Goal: Task Accomplishment & Management: Manage account settings

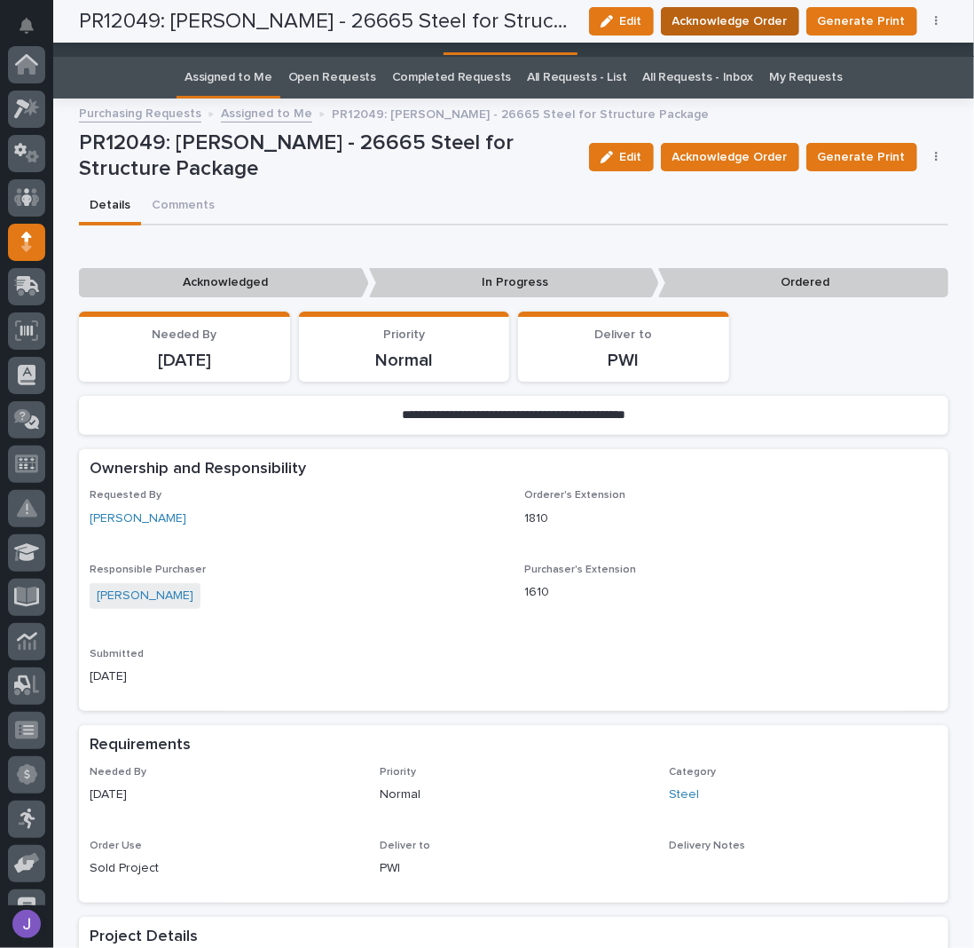
scroll to position [177, 0]
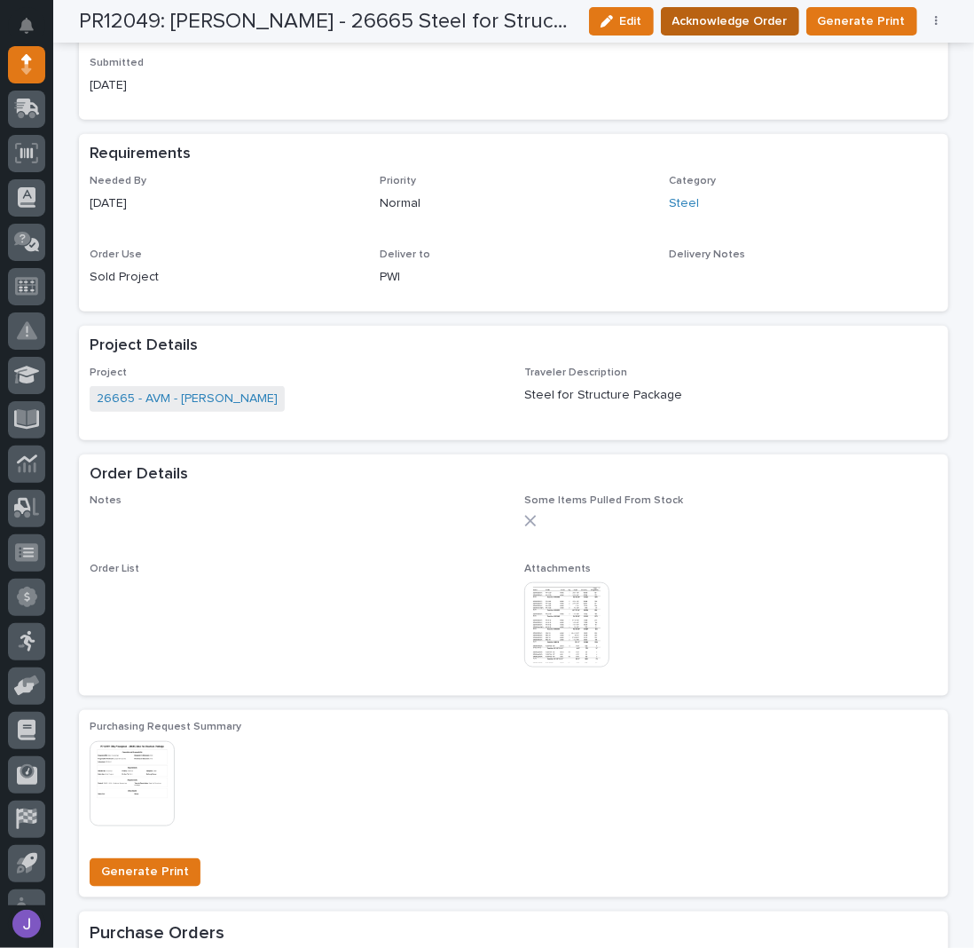
click at [753, 22] on span "Acknowledge Order" at bounding box center [730, 21] width 115 height 21
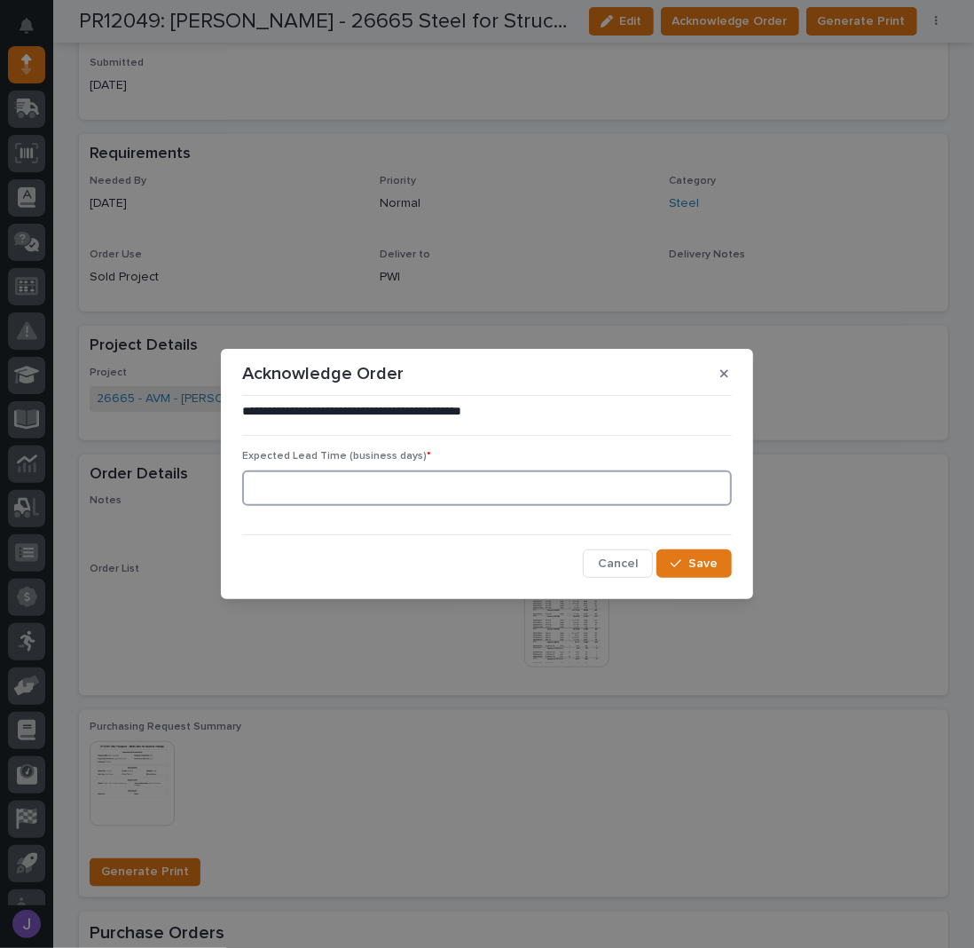
click at [611, 478] on input at bounding box center [487, 487] width 490 height 35
type input "0"
click at [715, 558] on span "Save" at bounding box center [703, 564] width 29 height 16
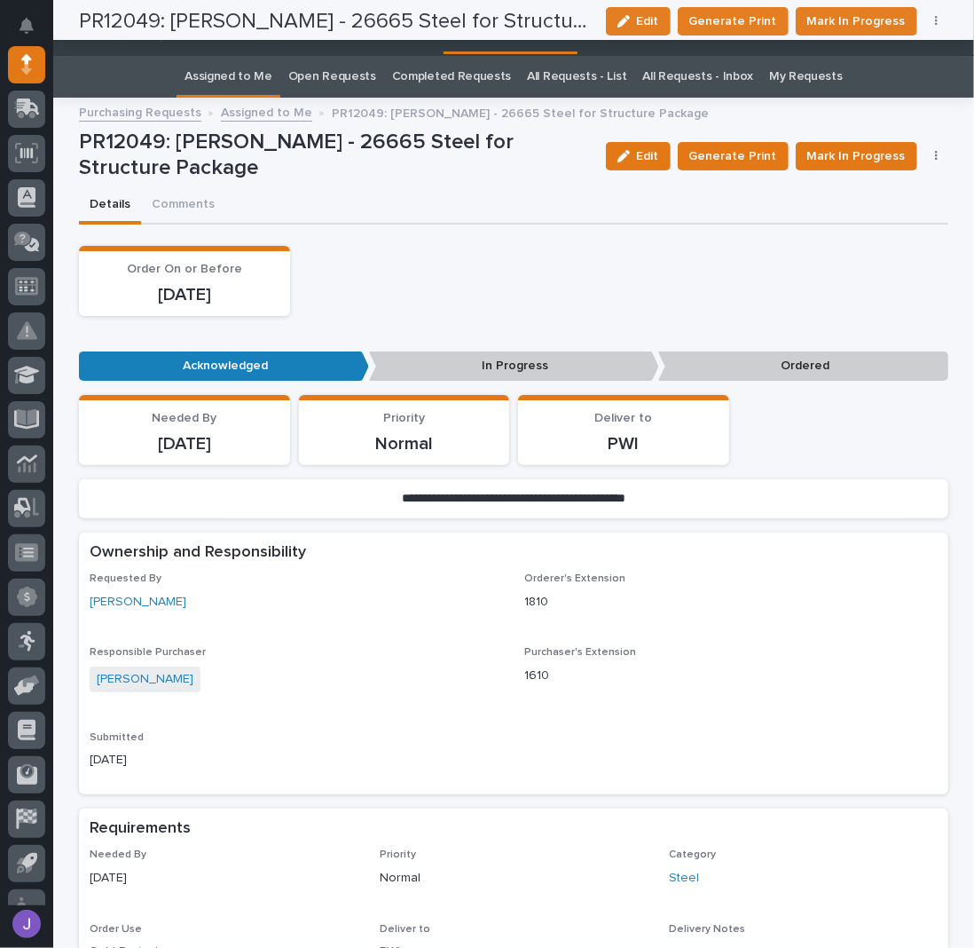
scroll to position [0, 0]
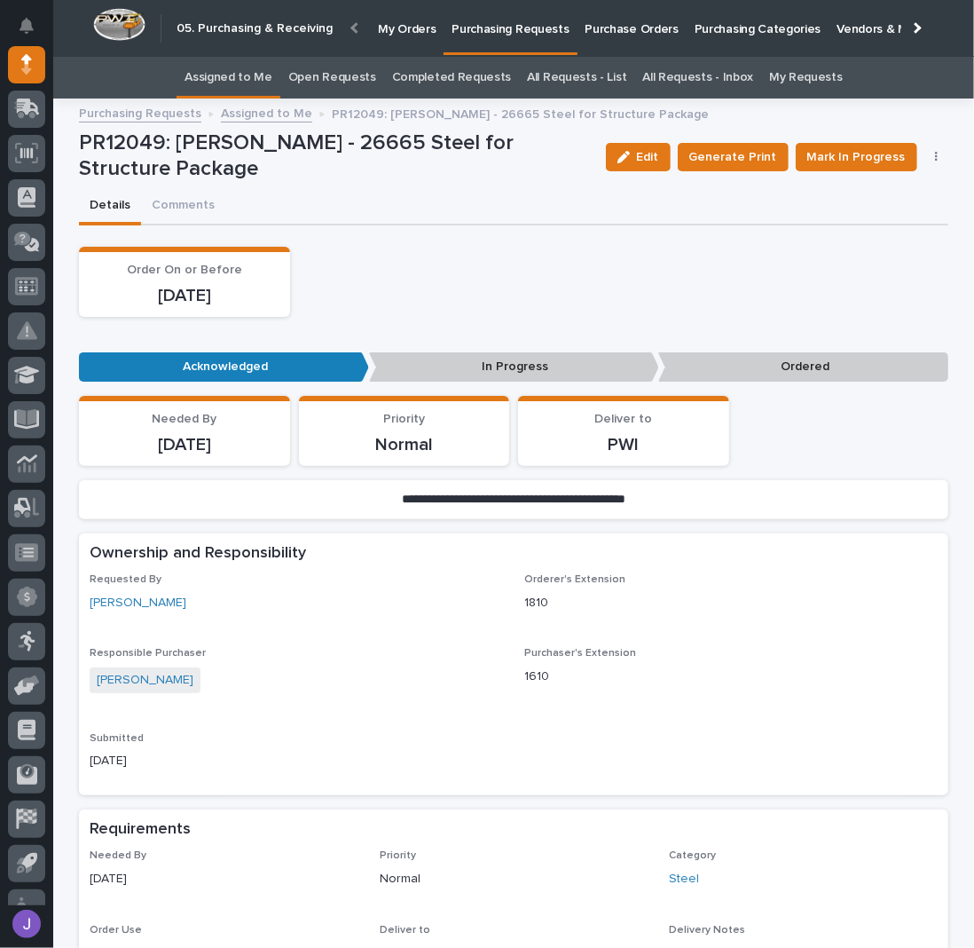
click at [247, 80] on link "Assigned to Me" at bounding box center [229, 78] width 88 height 42
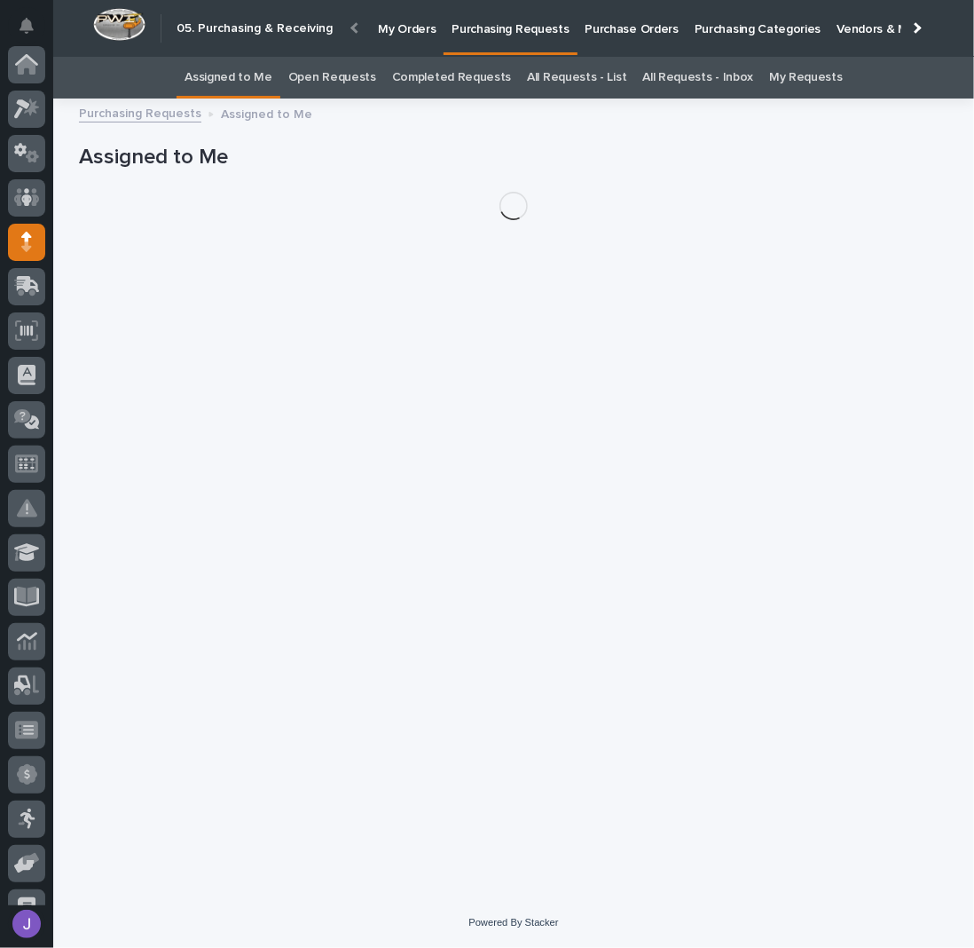
scroll to position [177, 0]
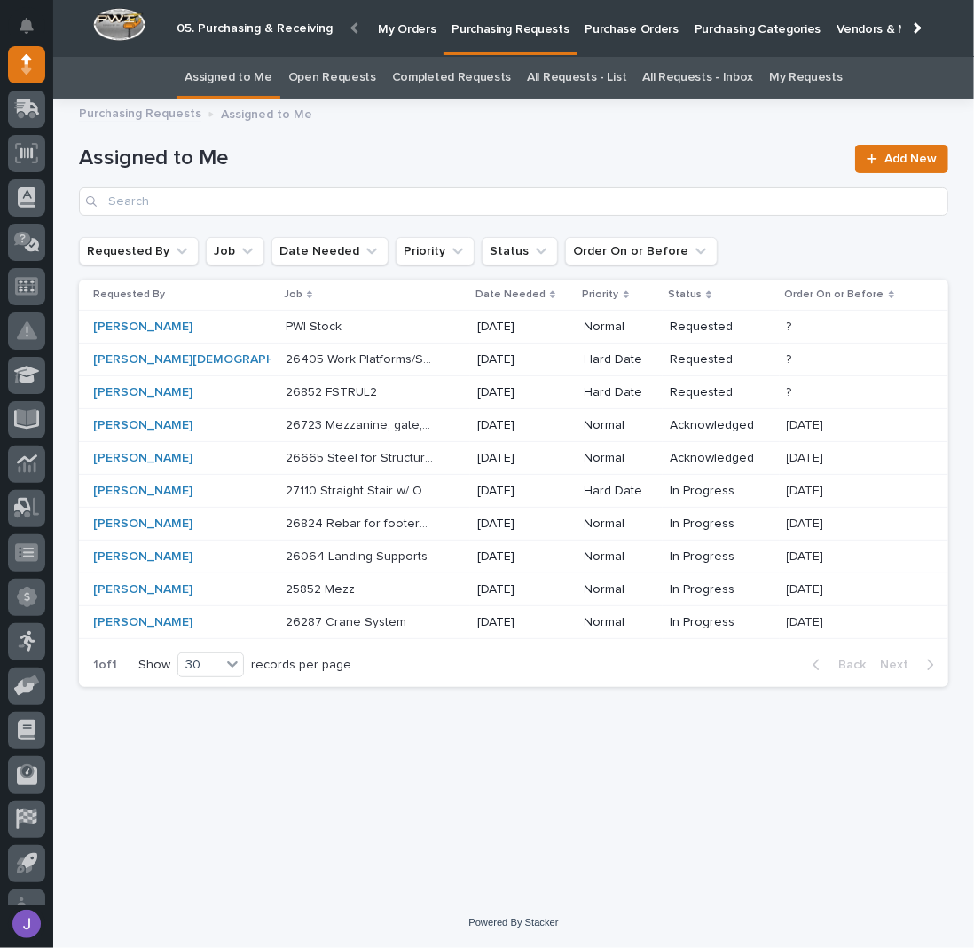
click at [416, 331] on div "PWI Stock PWI Stock" at bounding box center [374, 326] width 177 height 29
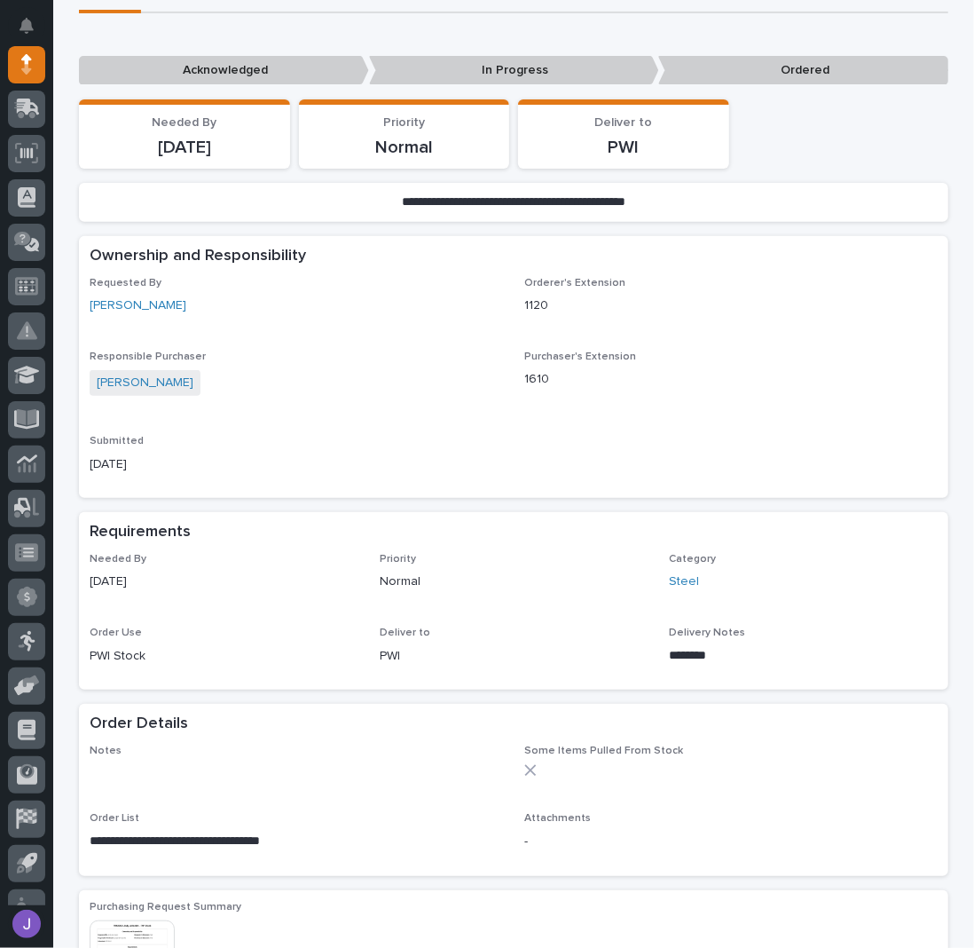
scroll to position [355, 0]
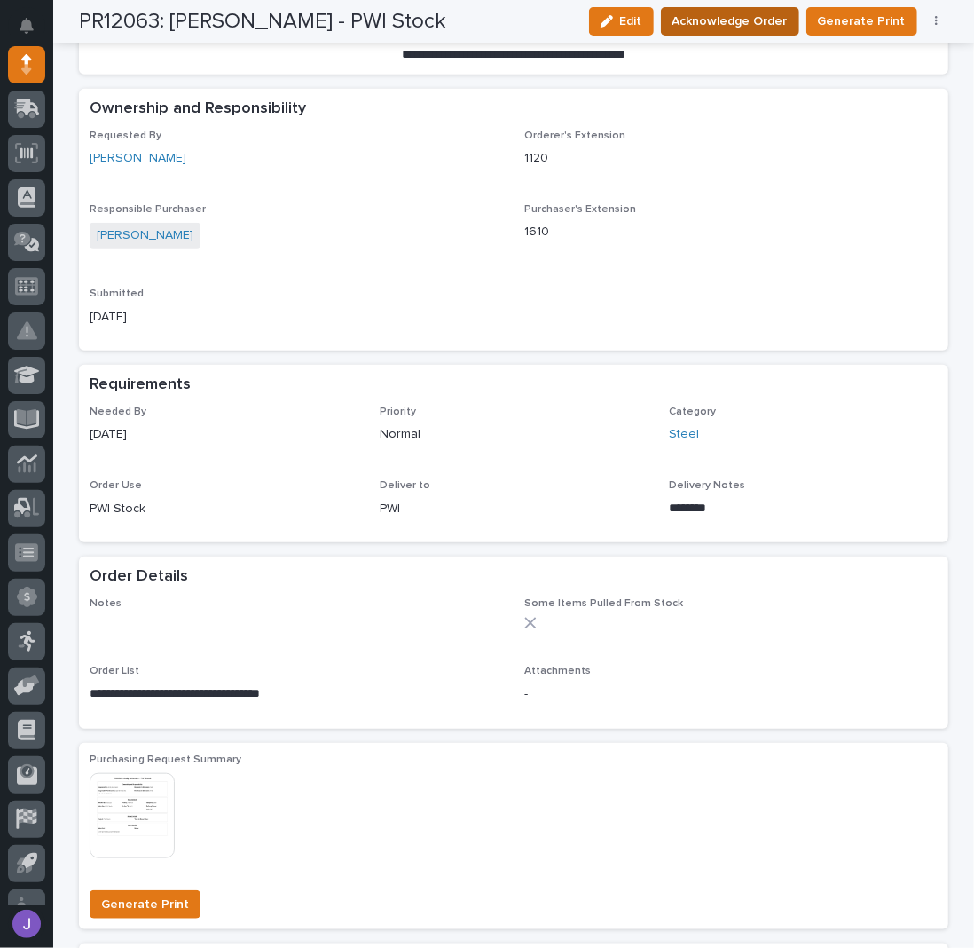
click at [706, 20] on span "Acknowledge Order" at bounding box center [730, 21] width 115 height 21
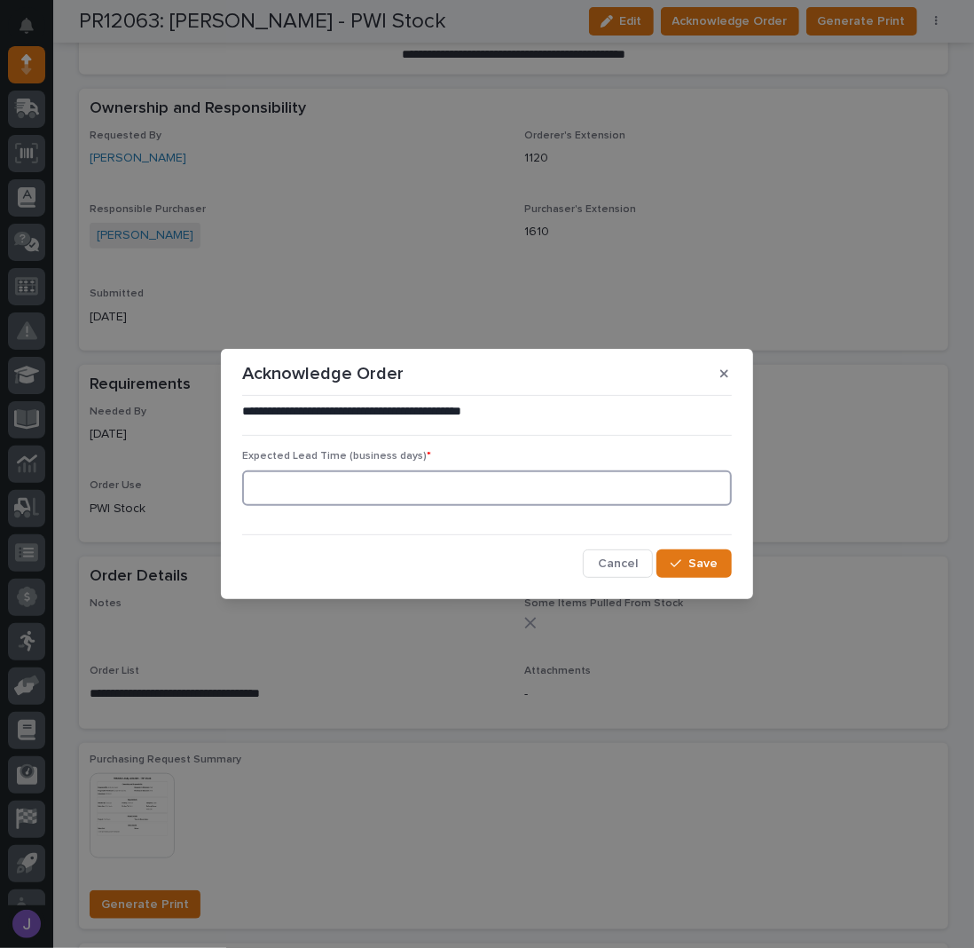
click at [412, 497] on input at bounding box center [487, 487] width 490 height 35
type input "0"
click at [706, 564] on span "Save" at bounding box center [703, 564] width 29 height 16
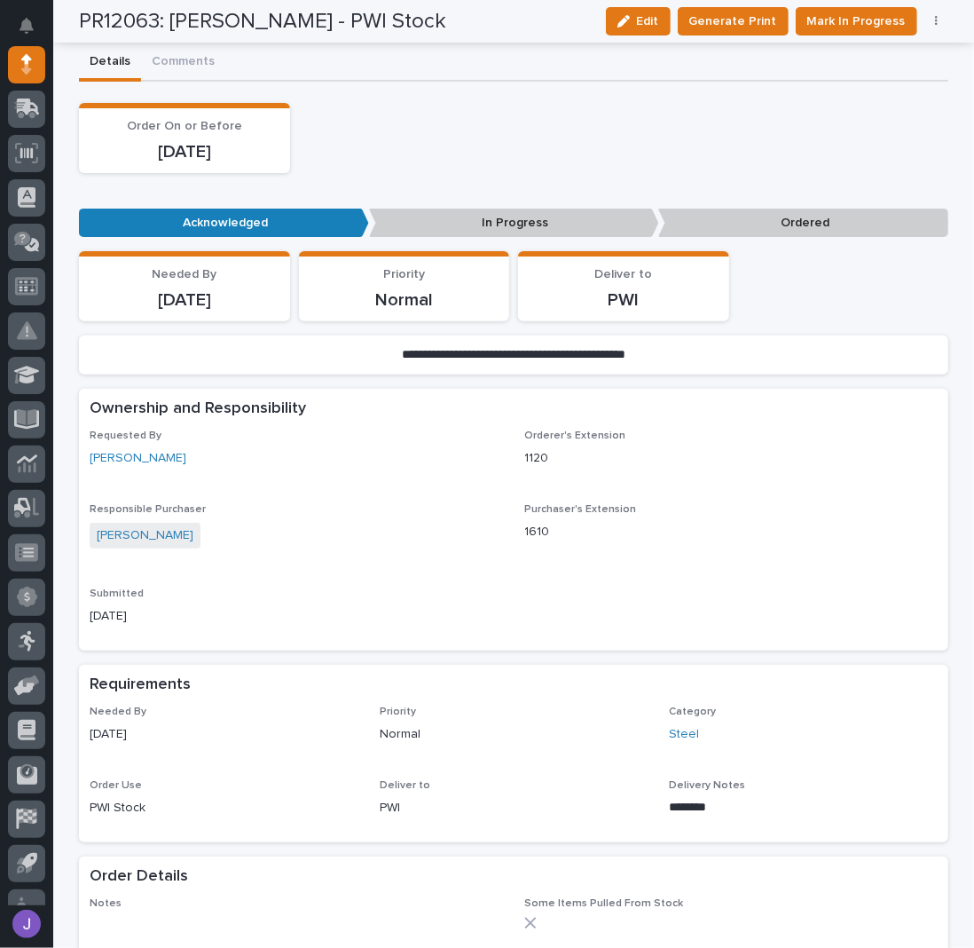
scroll to position [0, 0]
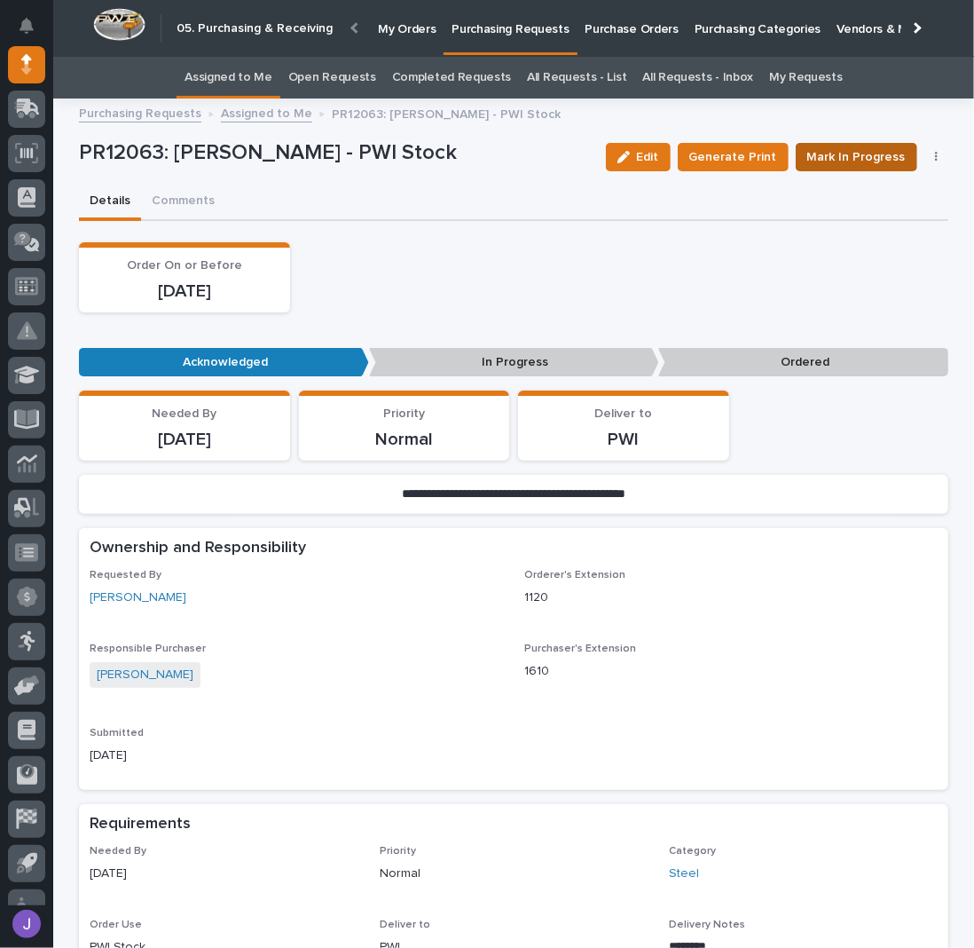
click at [831, 154] on span "Mark In Progress" at bounding box center [857, 156] width 99 height 21
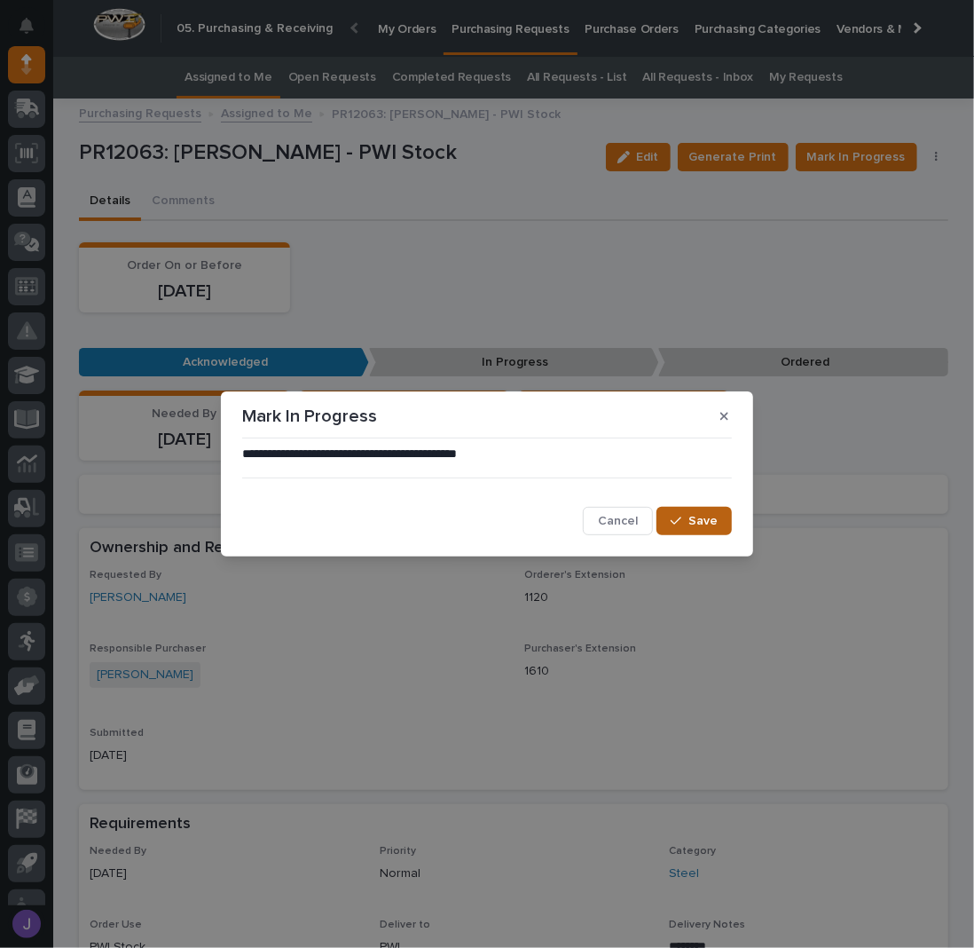
click at [689, 518] on div "button" at bounding box center [680, 521] width 18 height 12
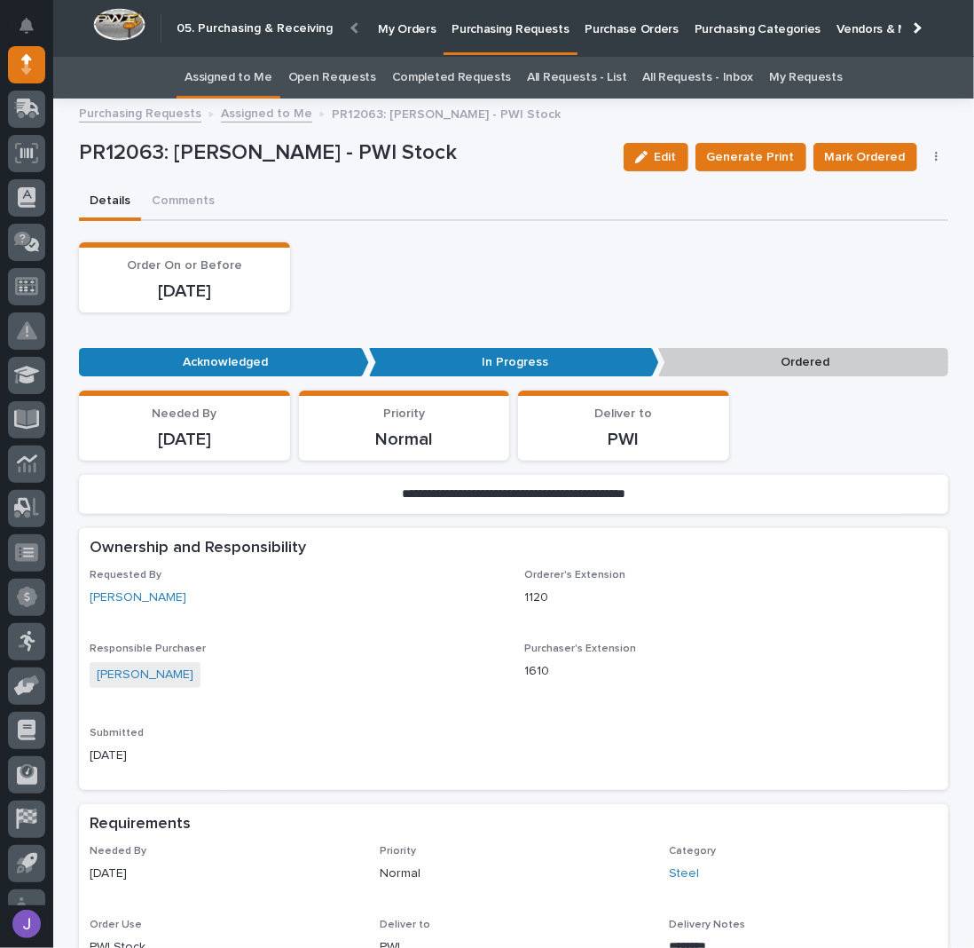
click at [220, 77] on link "Assigned to Me" at bounding box center [229, 78] width 88 height 42
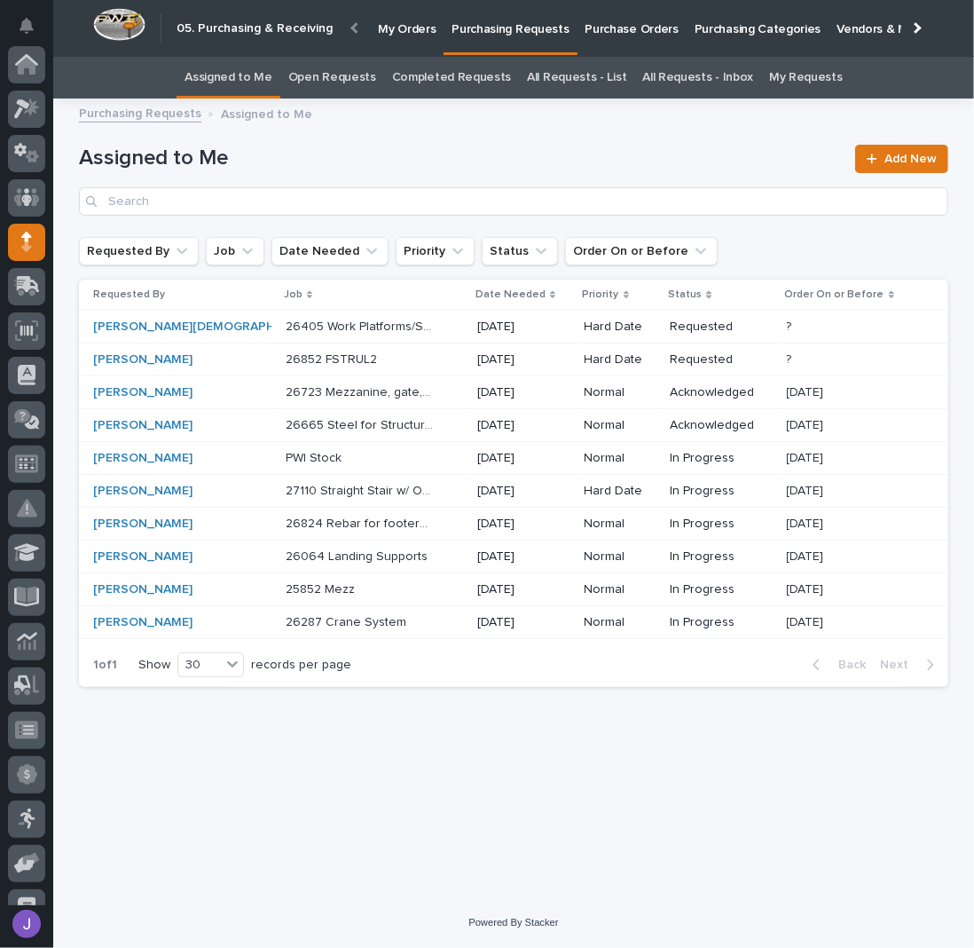
scroll to position [177, 0]
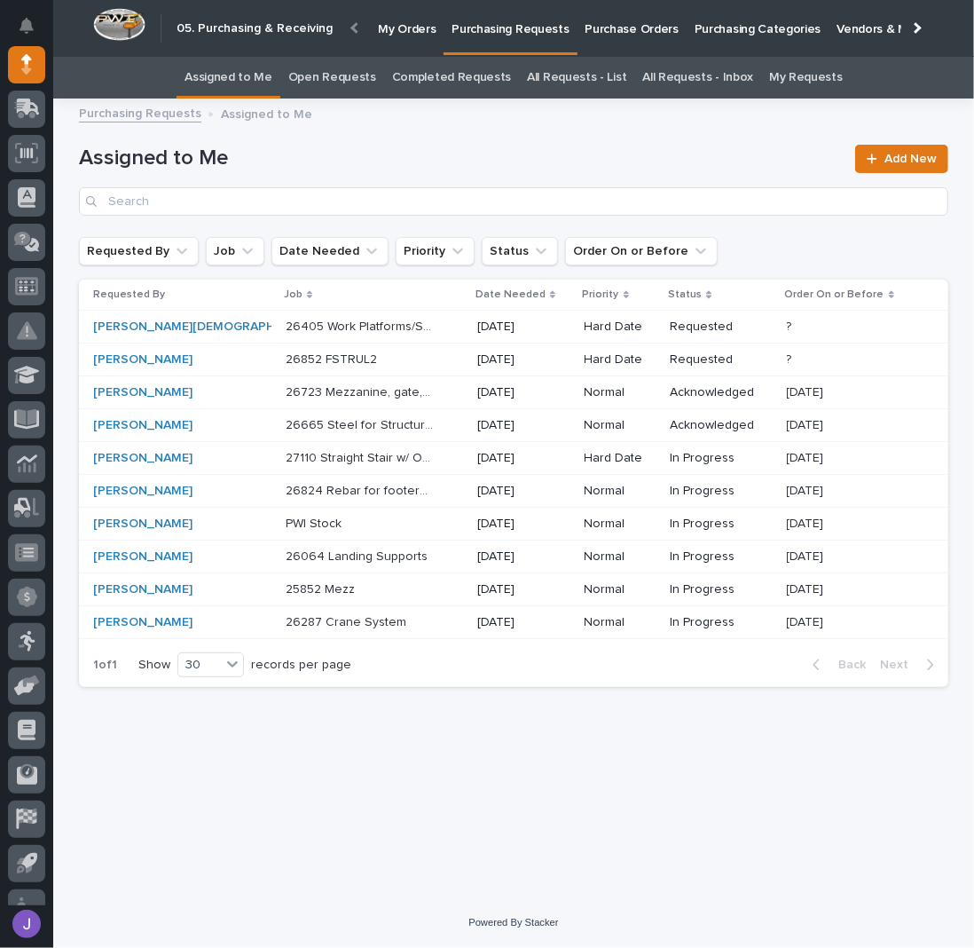
click at [381, 353] on p at bounding box center [360, 359] width 148 height 15
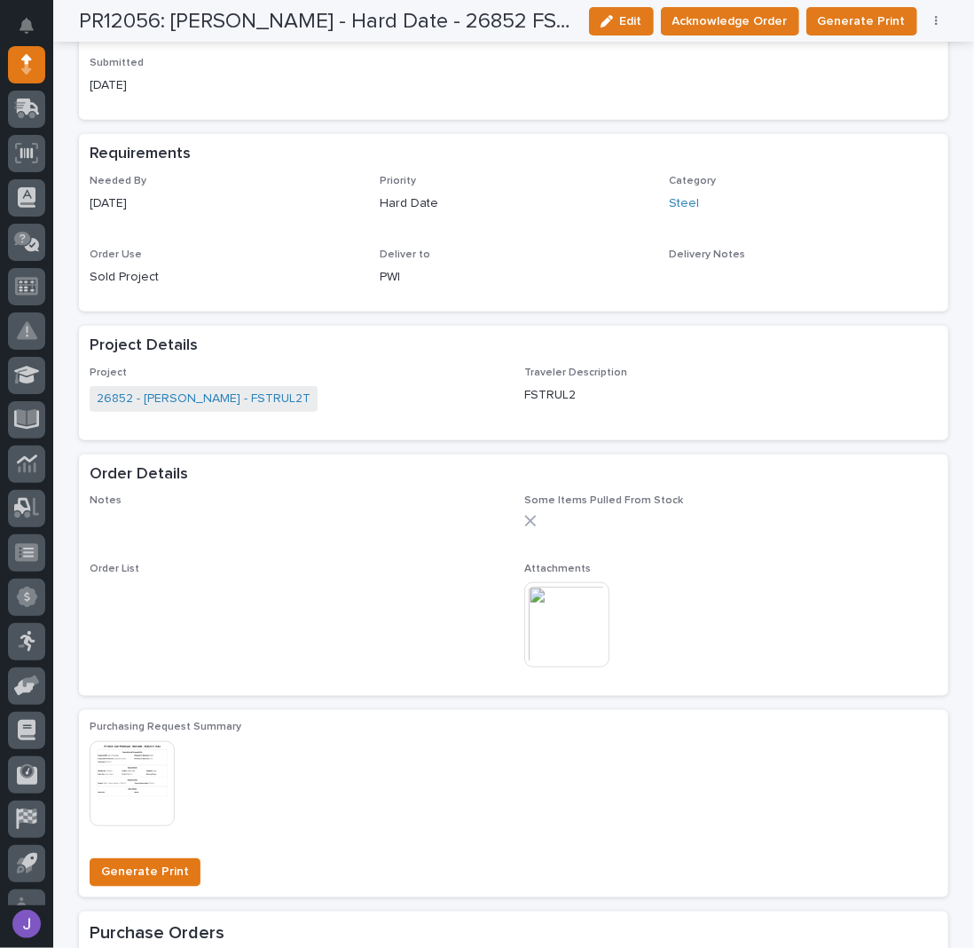
scroll to position [591, 0]
click at [572, 641] on img at bounding box center [566, 624] width 85 height 85
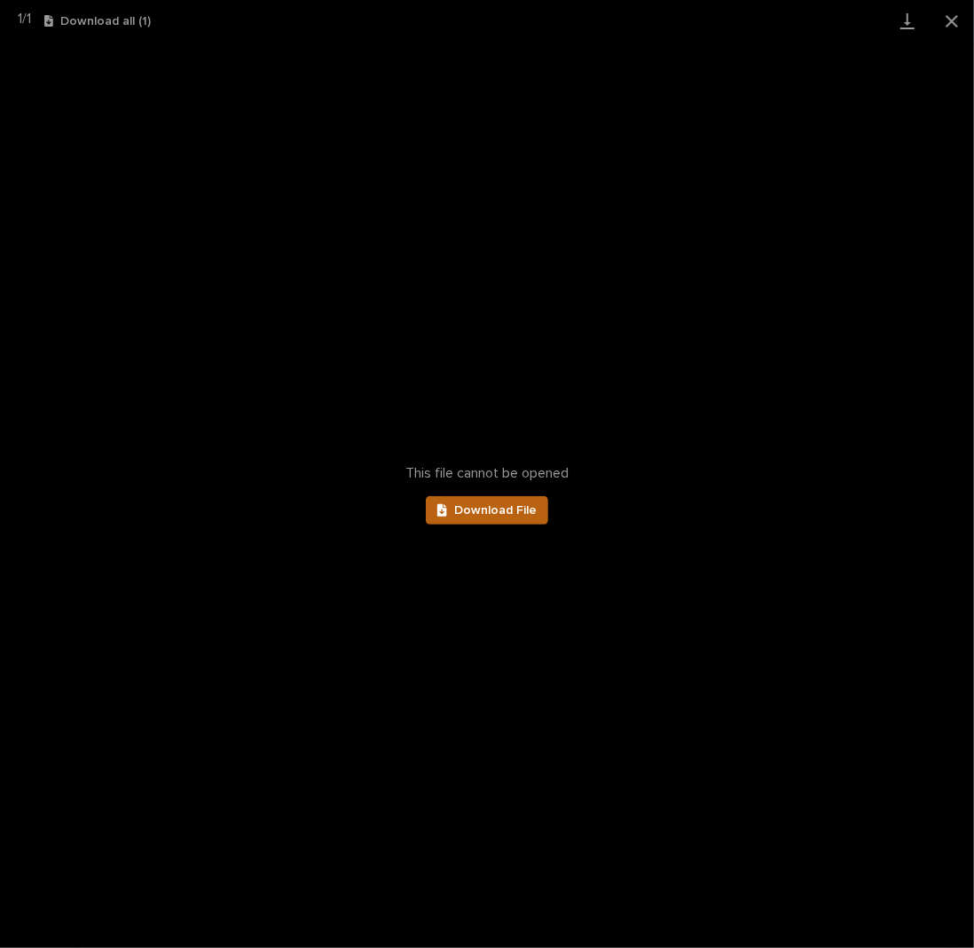
click at [467, 510] on span "Download File" at bounding box center [495, 510] width 83 height 12
click at [939, 17] on button "Close gallery" at bounding box center [952, 21] width 44 height 42
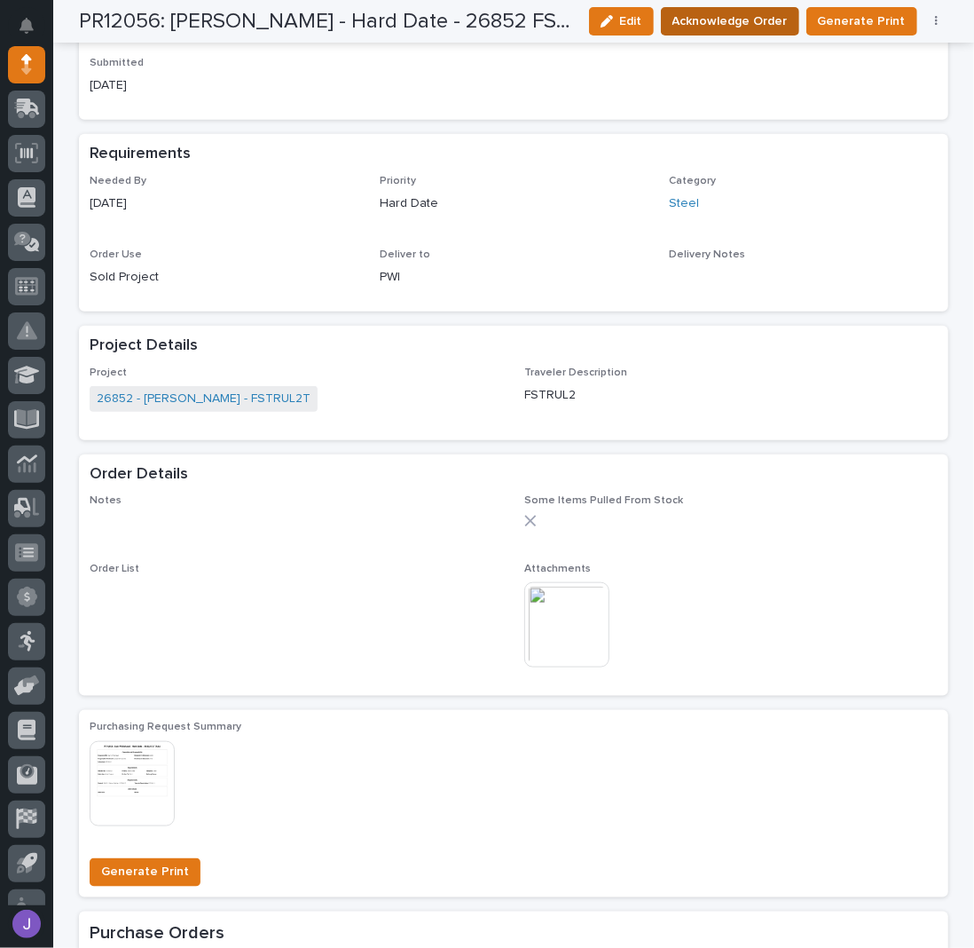
click at [732, 27] on span "Acknowledge Order" at bounding box center [730, 21] width 115 height 21
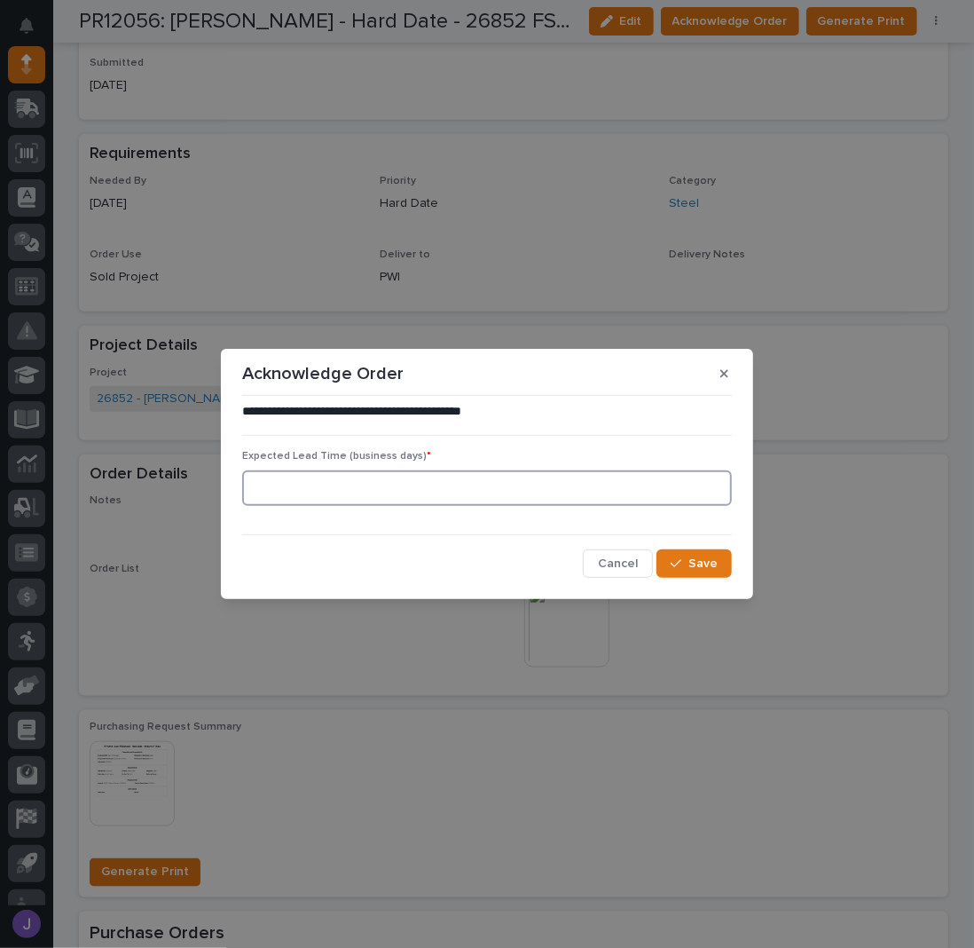
click at [409, 490] on input at bounding box center [487, 487] width 490 height 35
type input "0"
click at [725, 572] on button "Save" at bounding box center [694, 563] width 75 height 28
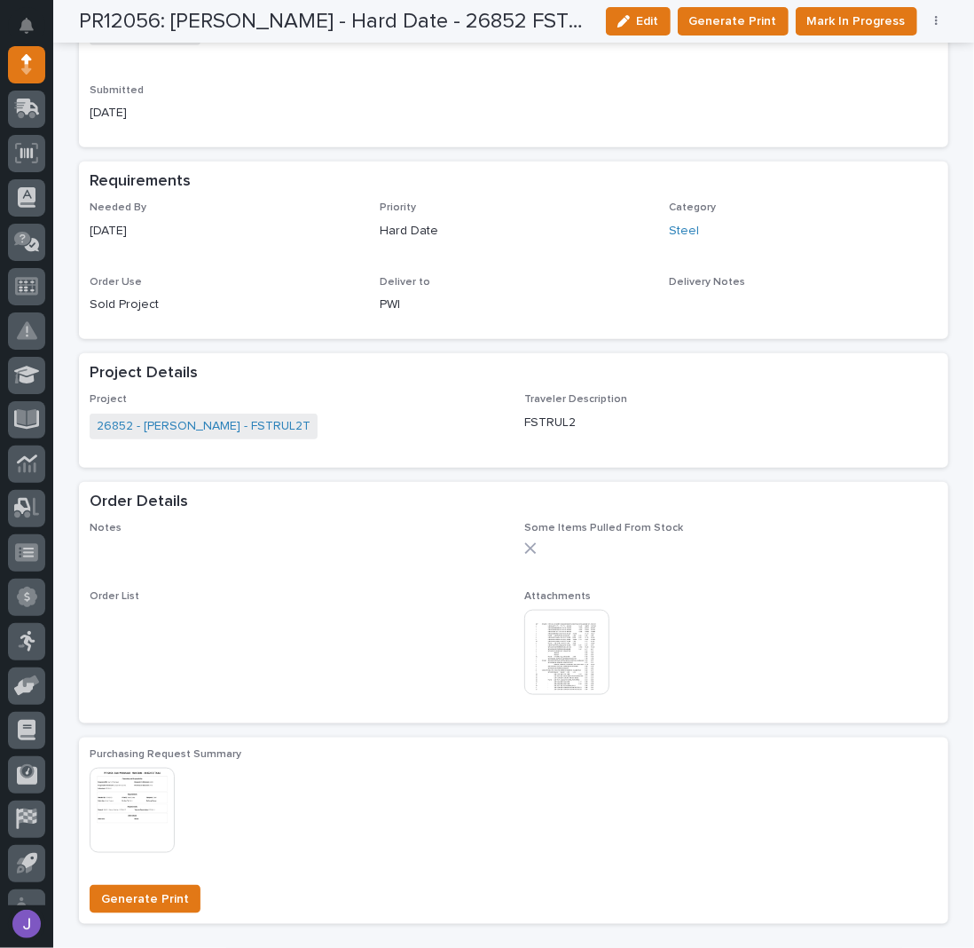
scroll to position [753, 0]
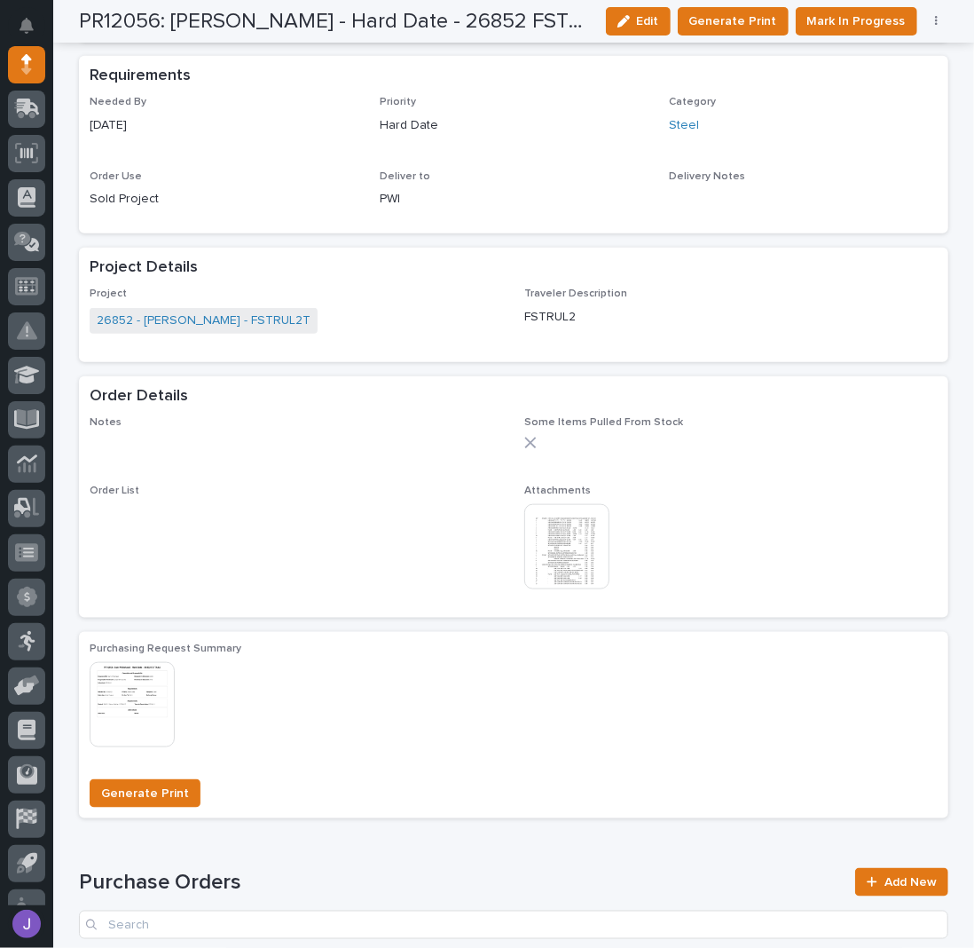
drag, startPoint x: 296, startPoint y: 784, endPoint x: 272, endPoint y: 797, distance: 28.2
click at [722, 625] on div "Loading... Saving… Order Details Notes ••• Some Items Pulled From Stock Order L…" at bounding box center [514, 504] width 870 height 256
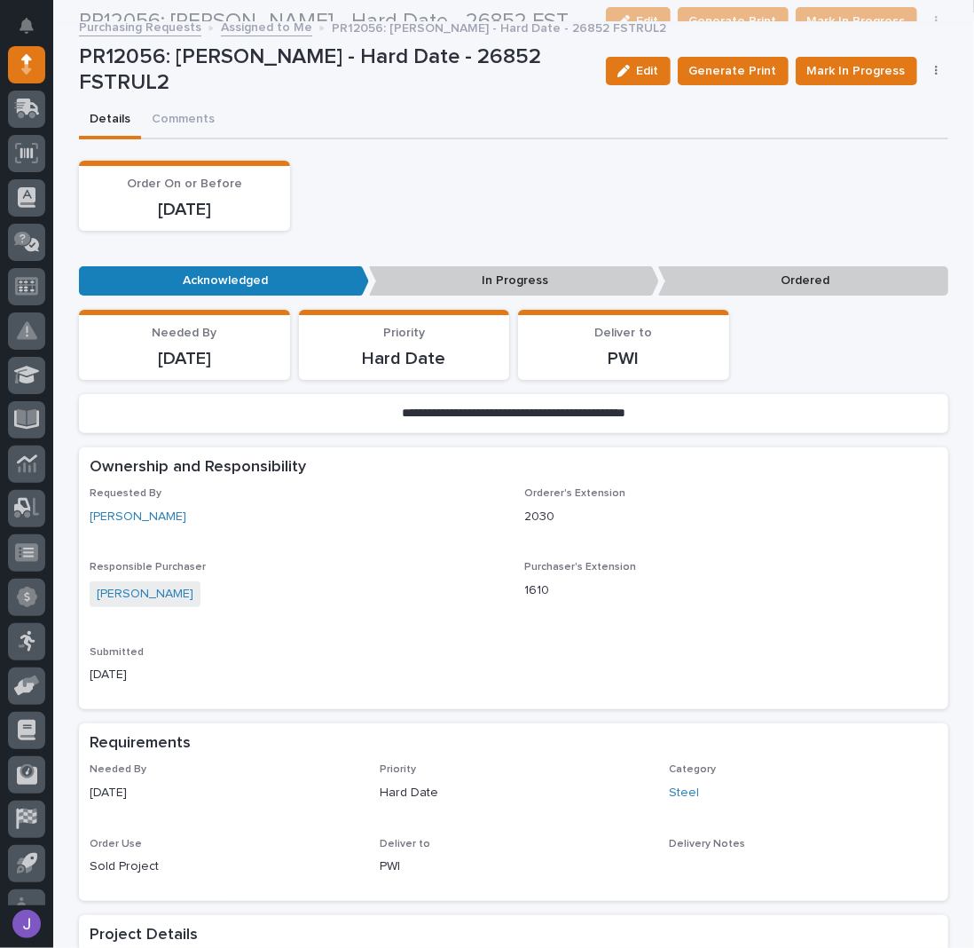
scroll to position [0, 0]
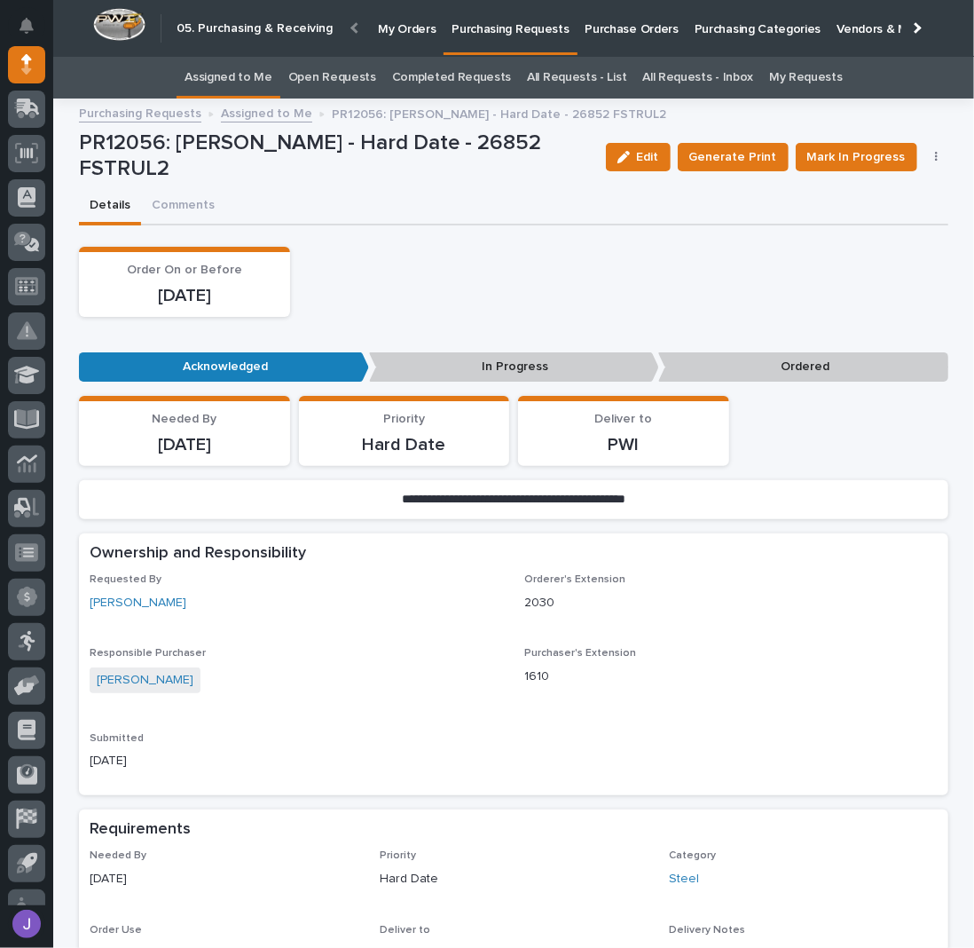
click at [253, 77] on link "Assigned to Me" at bounding box center [229, 78] width 88 height 42
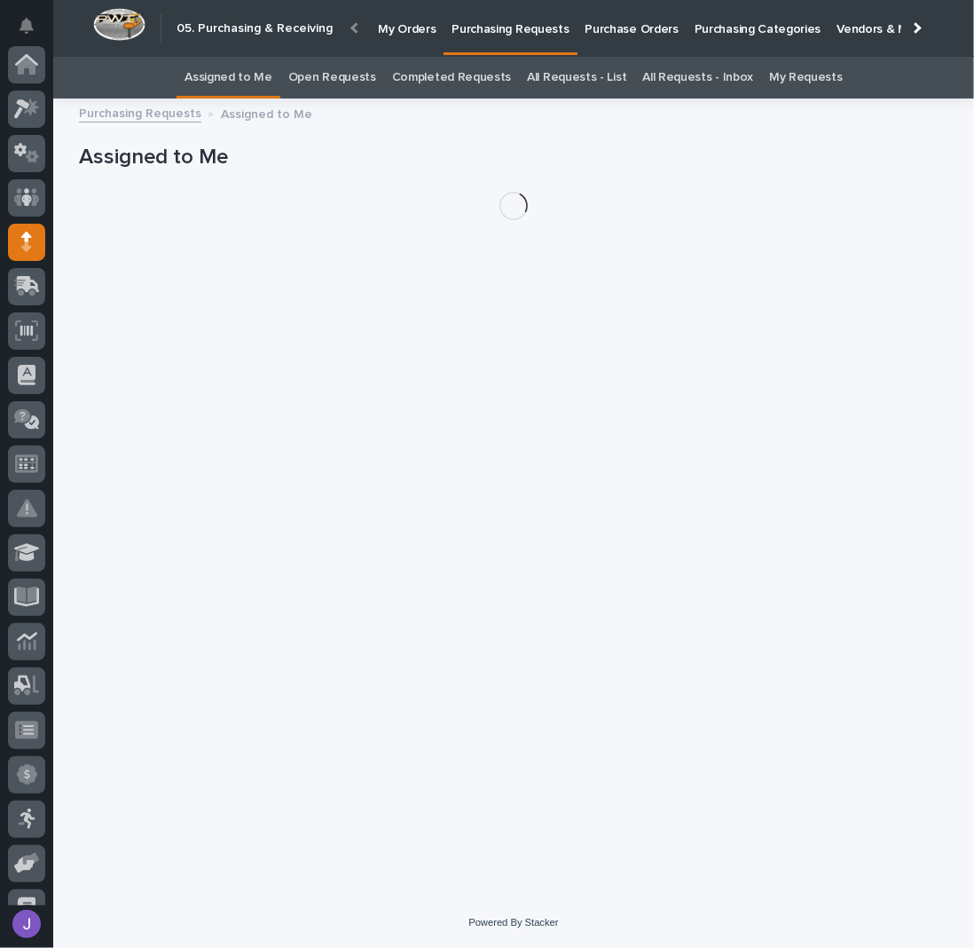
scroll to position [177, 0]
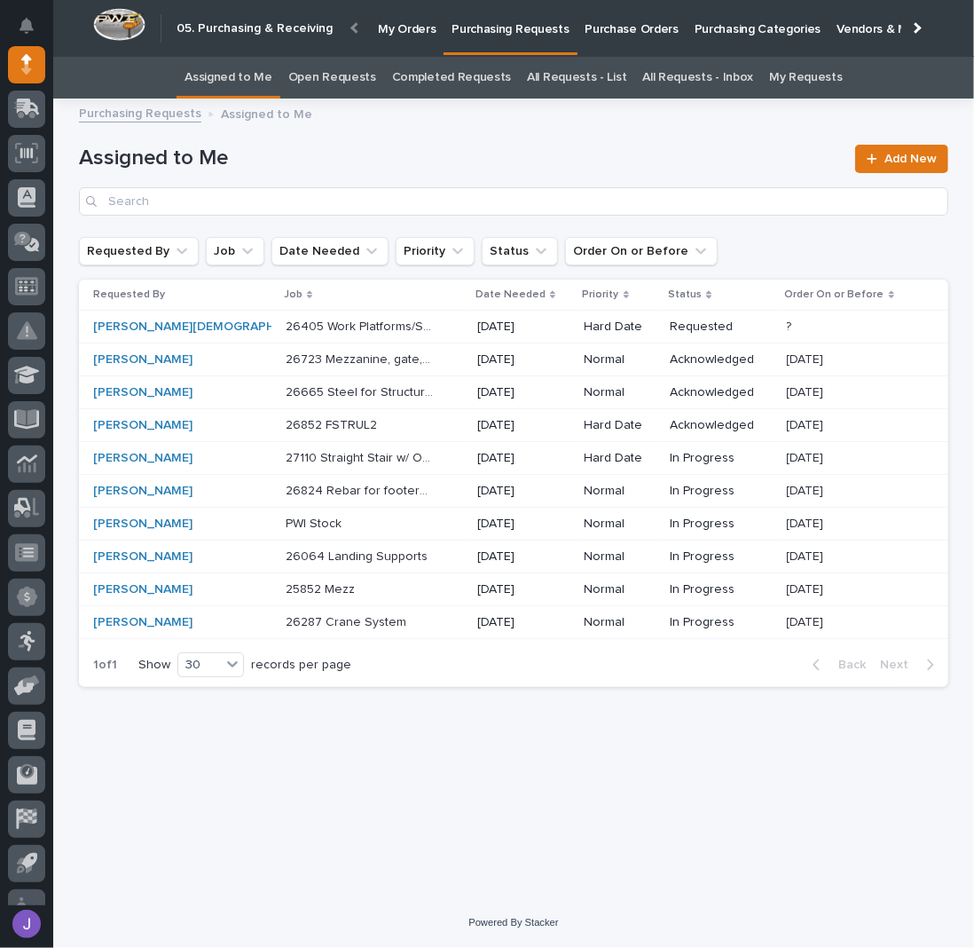
click at [406, 490] on div "26824 Rebar for footers - steel 26824 Rebar for footers - steel" at bounding box center [374, 491] width 177 height 29
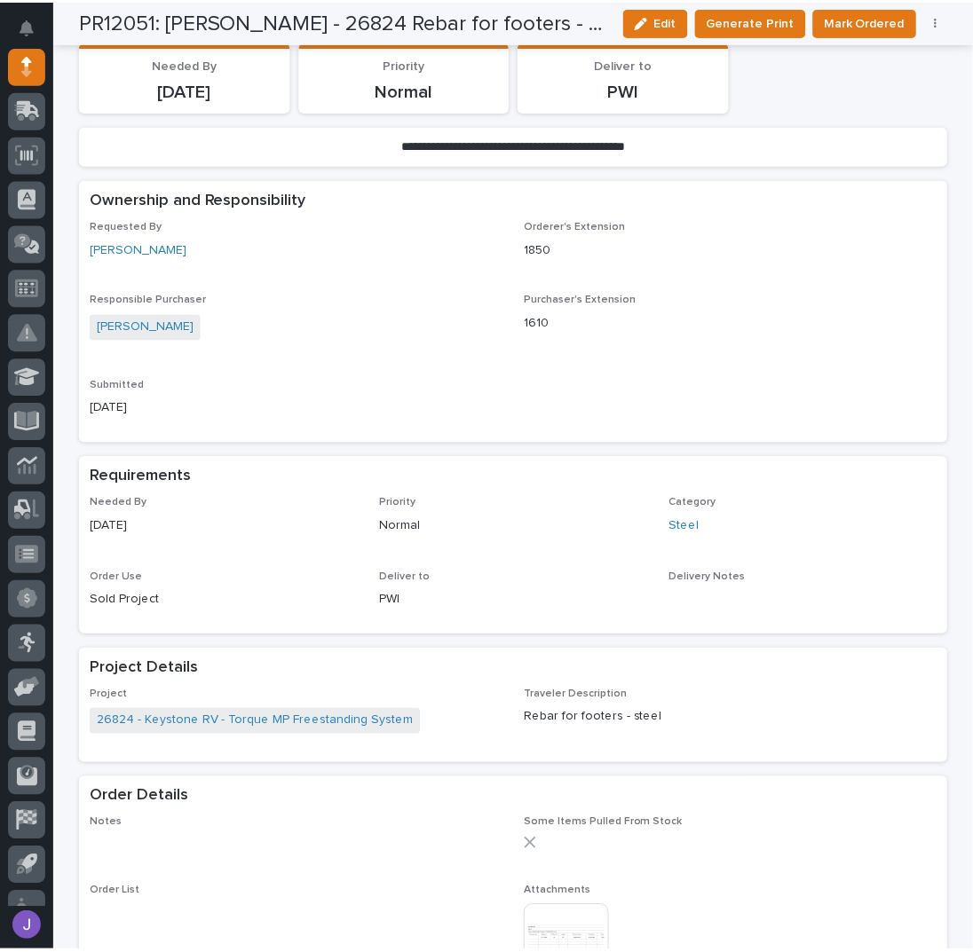
scroll to position [473, 0]
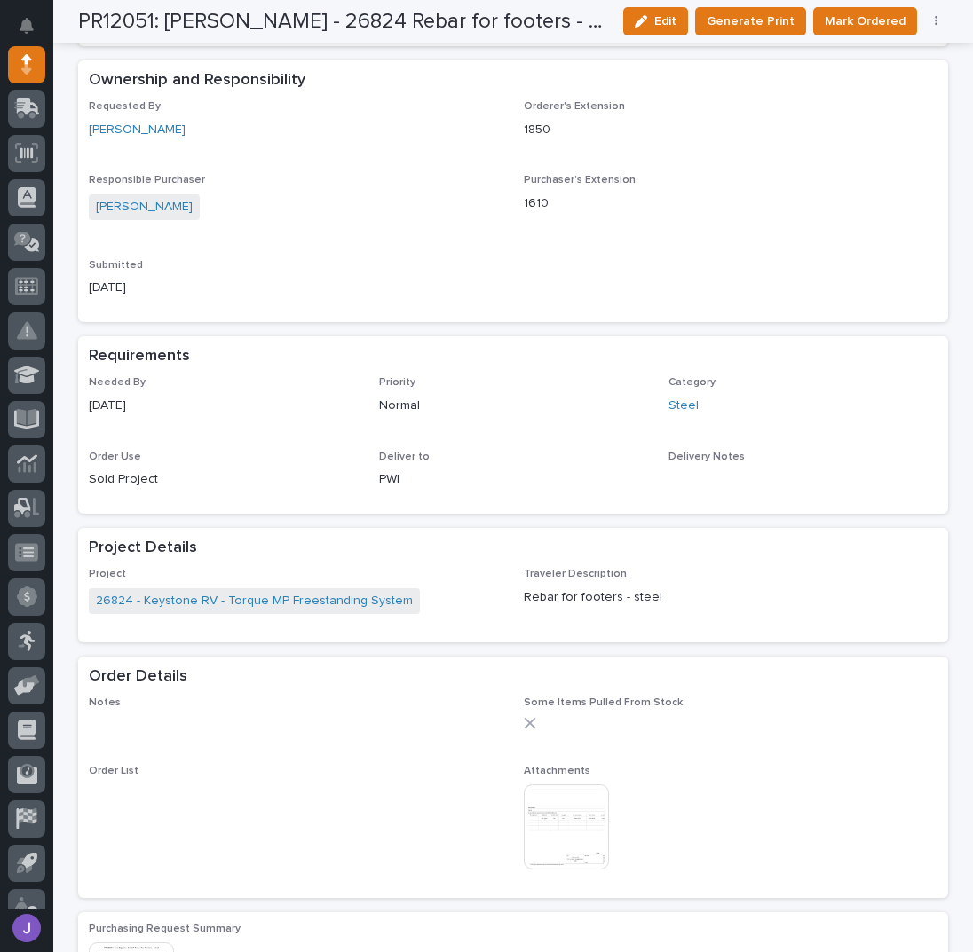
click at [550, 787] on img at bounding box center [566, 827] width 85 height 85
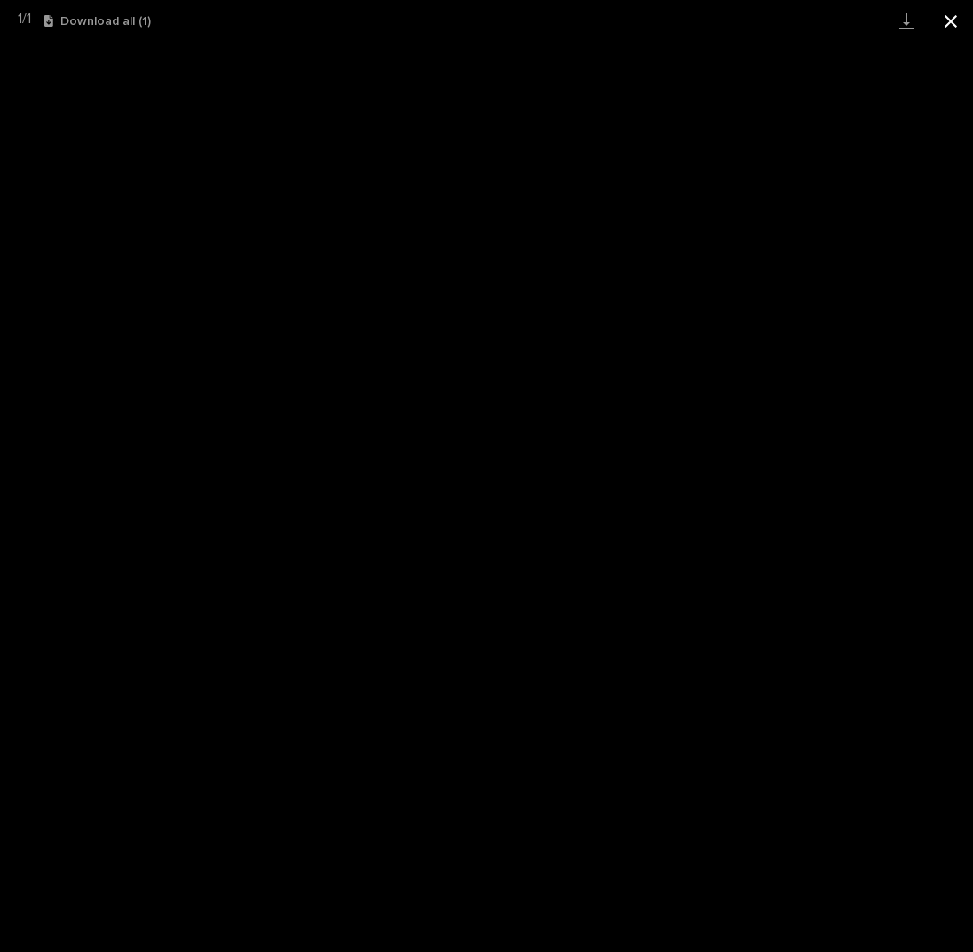
click at [949, 25] on button "Close gallery" at bounding box center [950, 21] width 44 height 42
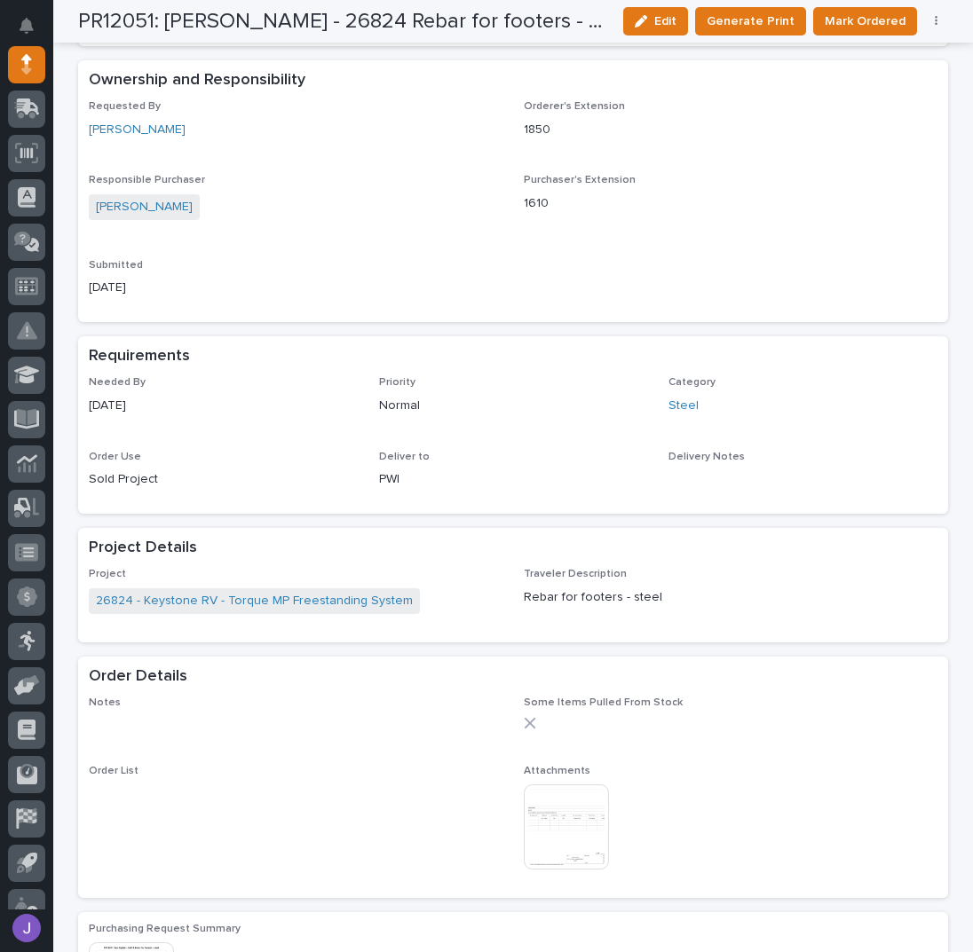
scroll to position [0, 0]
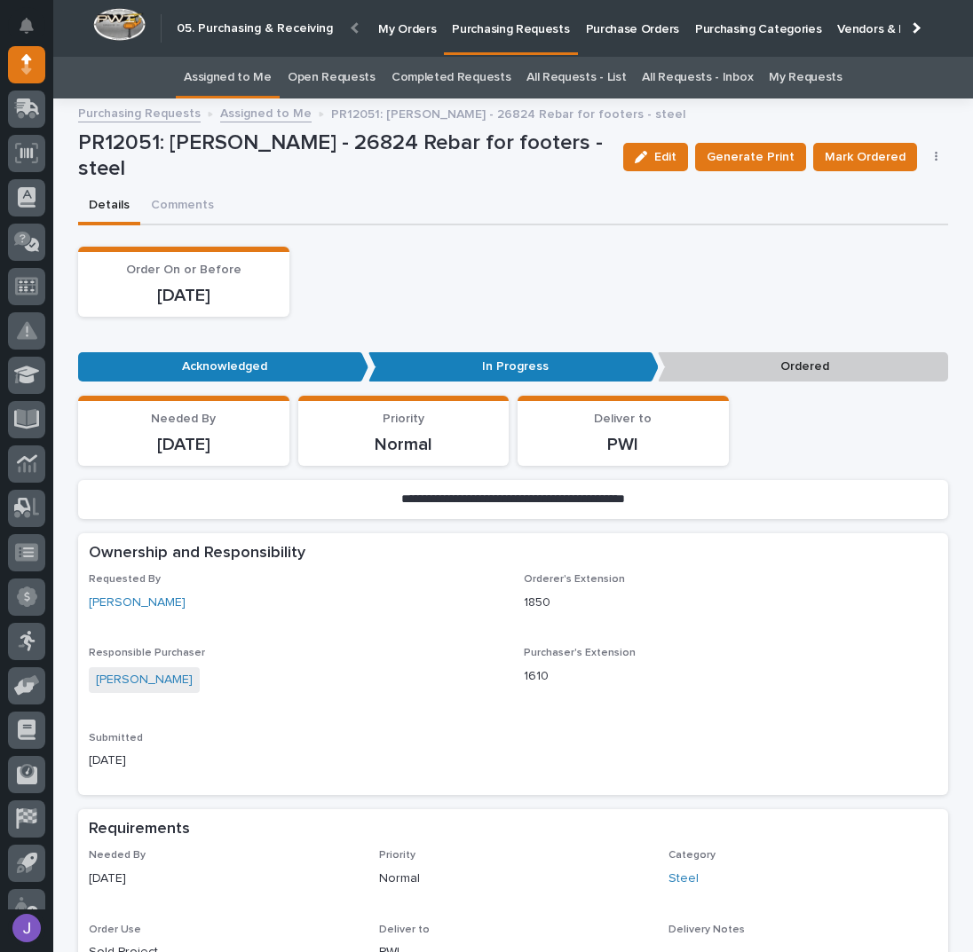
click at [607, 32] on p "Purchase Orders" at bounding box center [632, 18] width 93 height 37
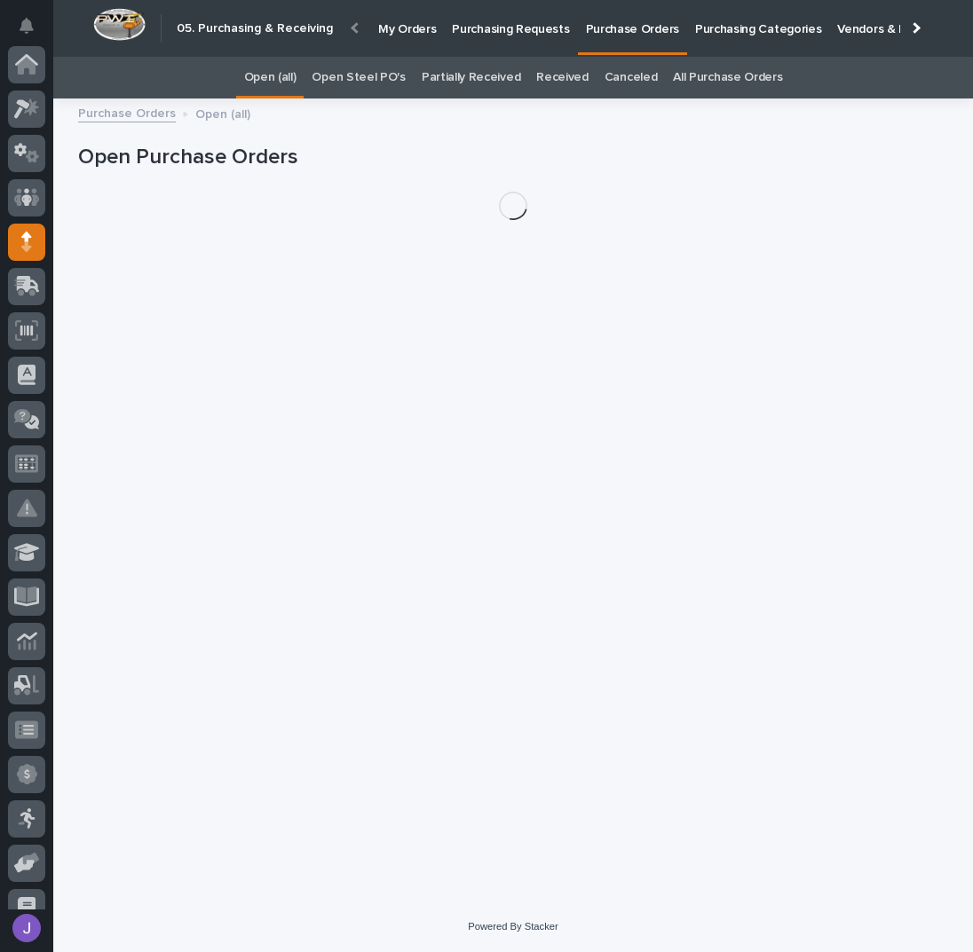
scroll to position [177, 0]
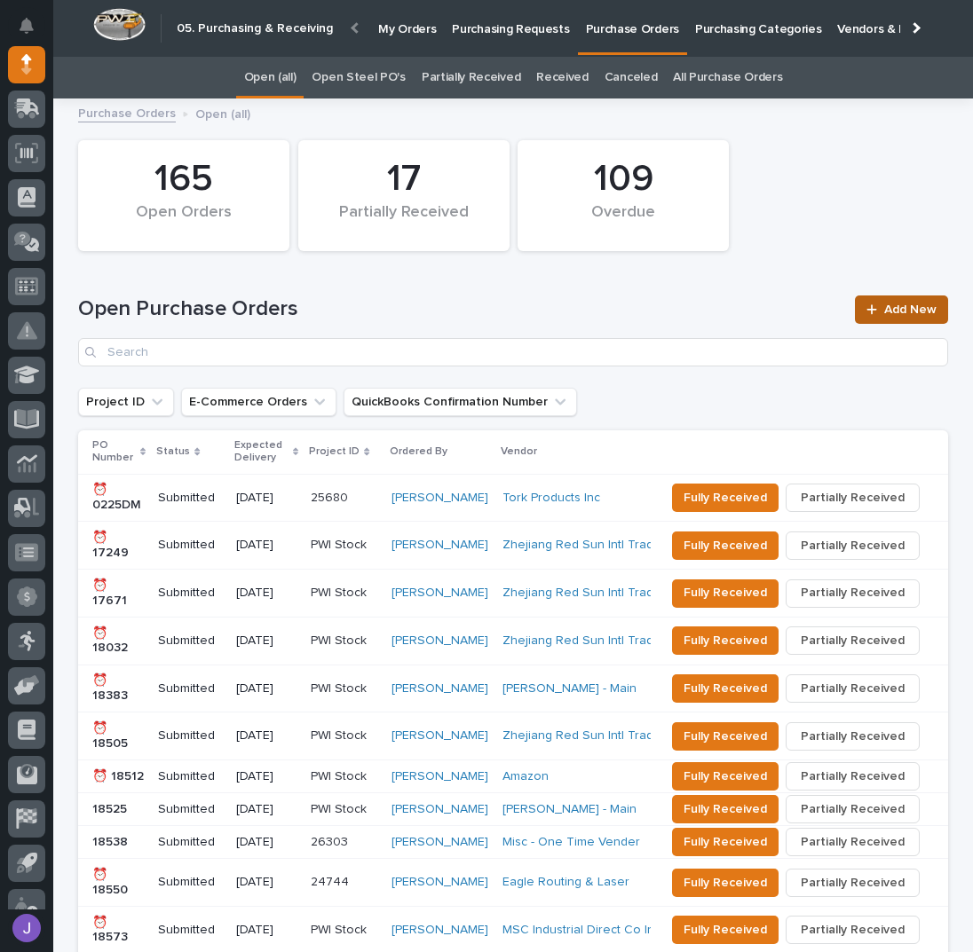
click at [885, 308] on span "Add New" at bounding box center [910, 310] width 52 height 12
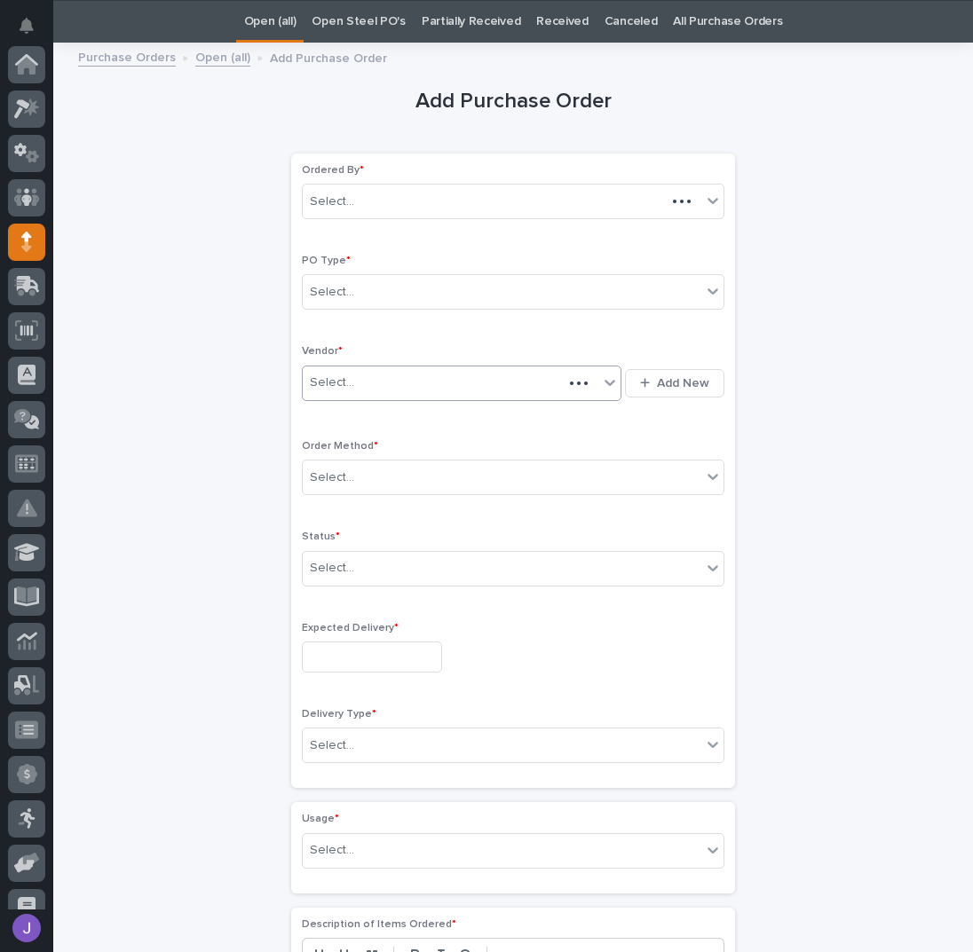
scroll to position [177, 0]
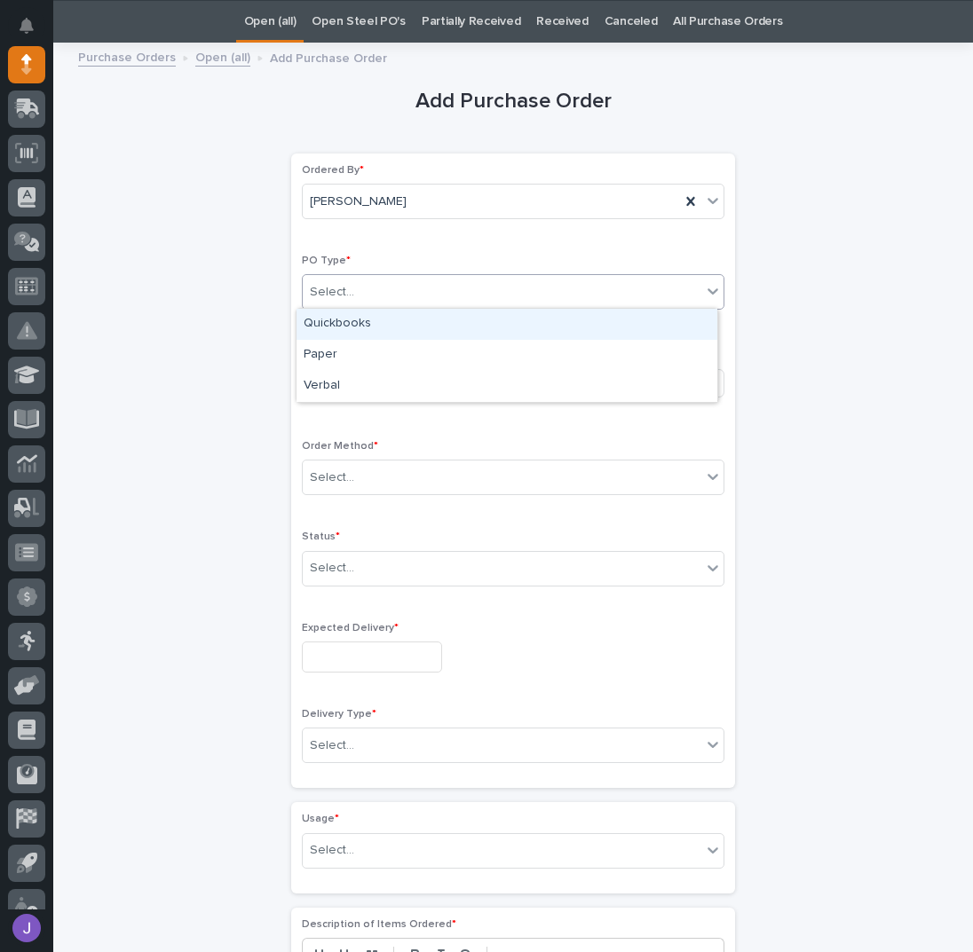
click at [370, 285] on div "Select..." at bounding box center [502, 292] width 398 height 29
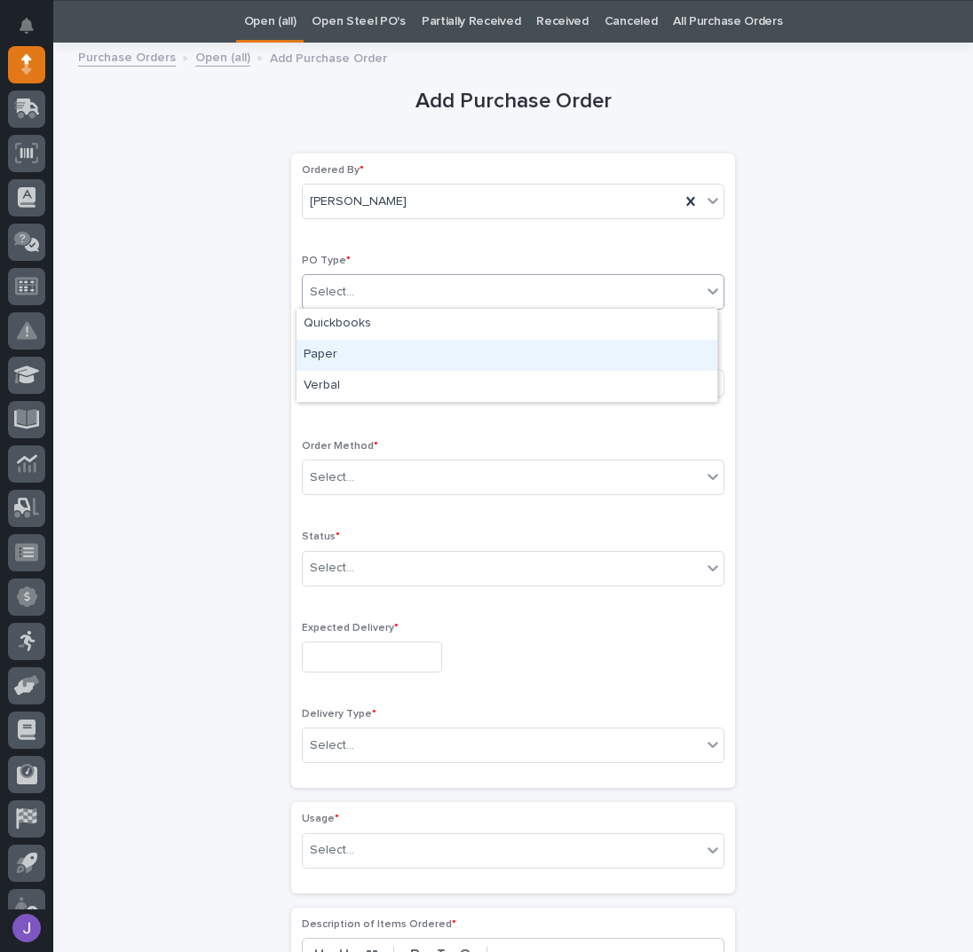
click at [376, 349] on div "Paper" at bounding box center [506, 355] width 421 height 31
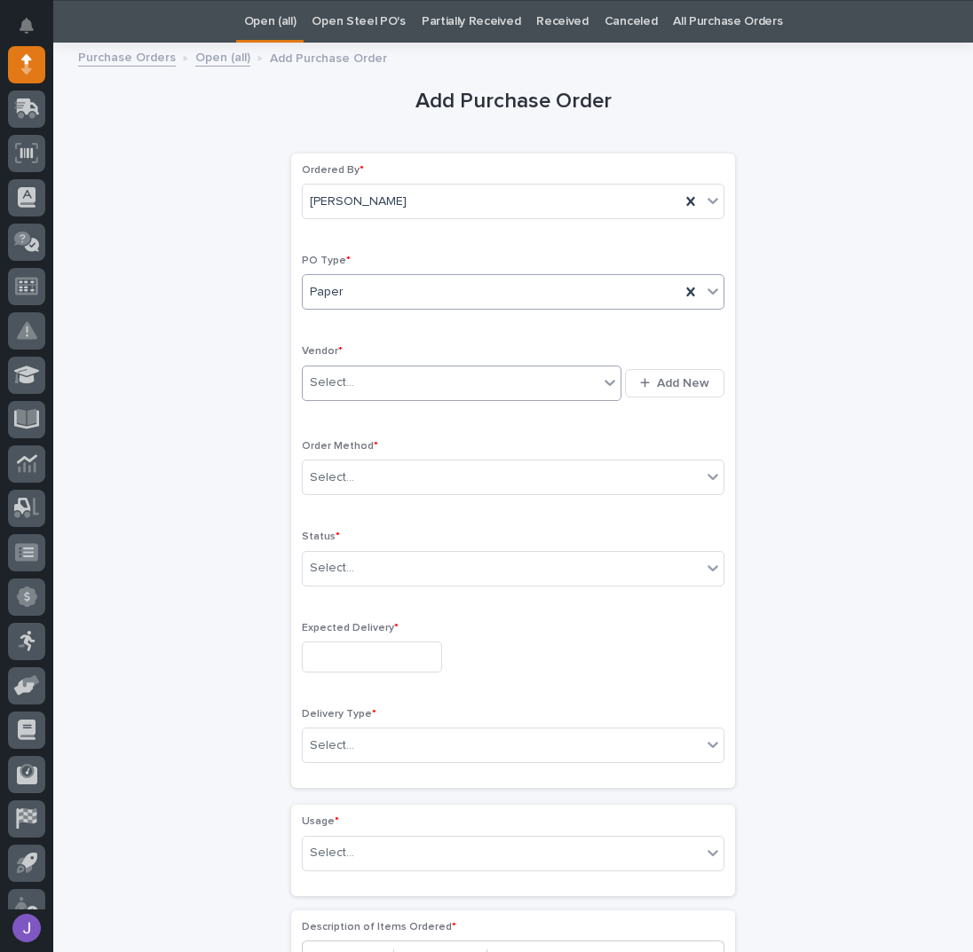
click at [366, 379] on div "Select..." at bounding box center [451, 382] width 296 height 29
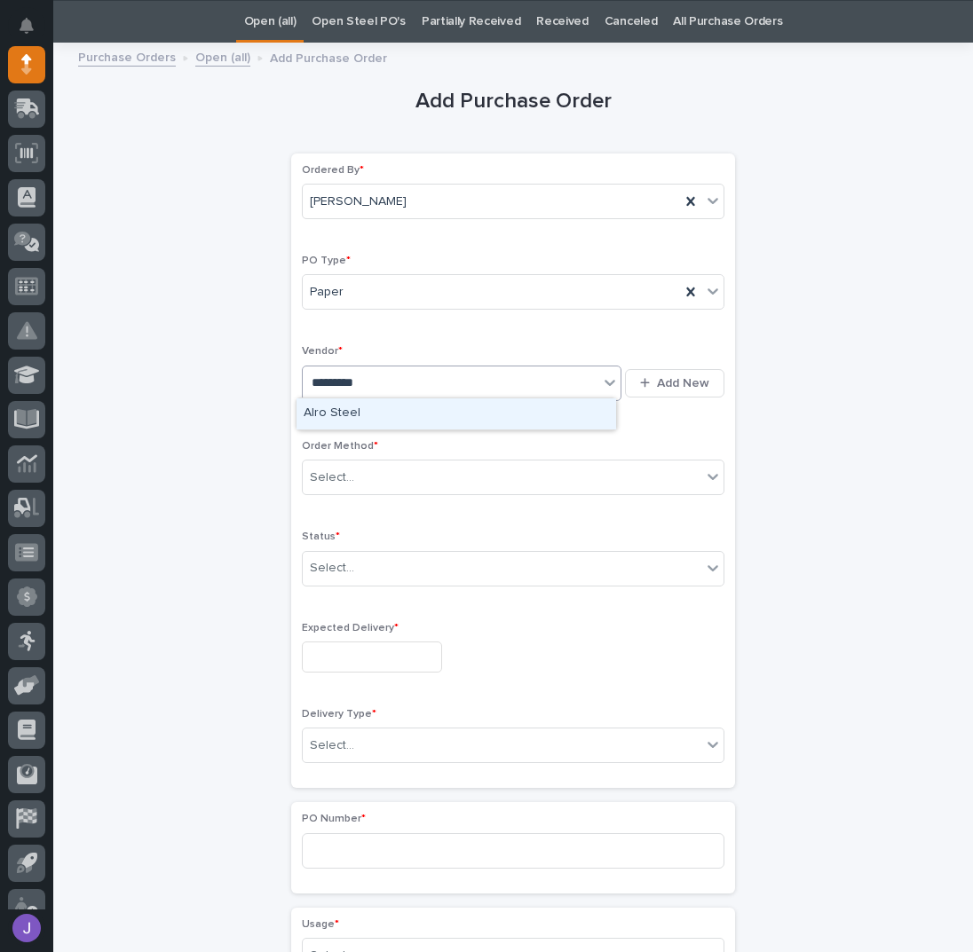
type input "**********"
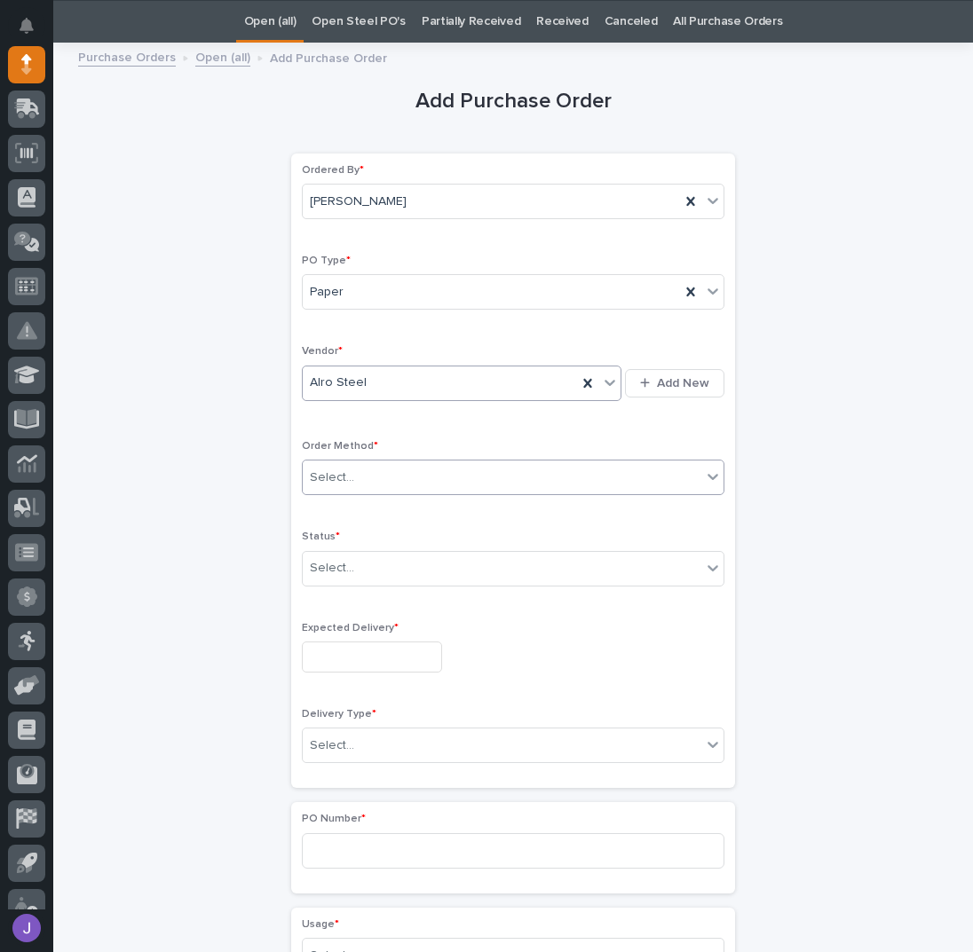
click at [335, 469] on div "Select..." at bounding box center [332, 478] width 44 height 19
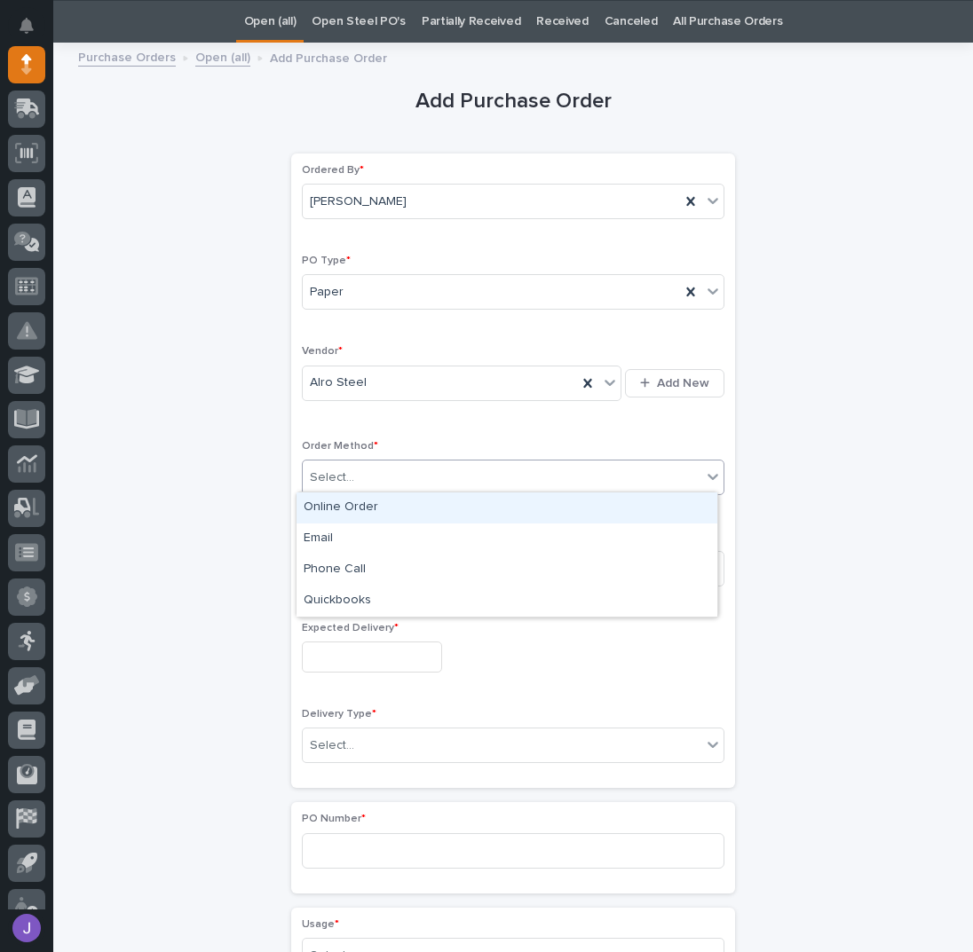
click at [321, 509] on div "Online Order" at bounding box center [506, 508] width 421 height 31
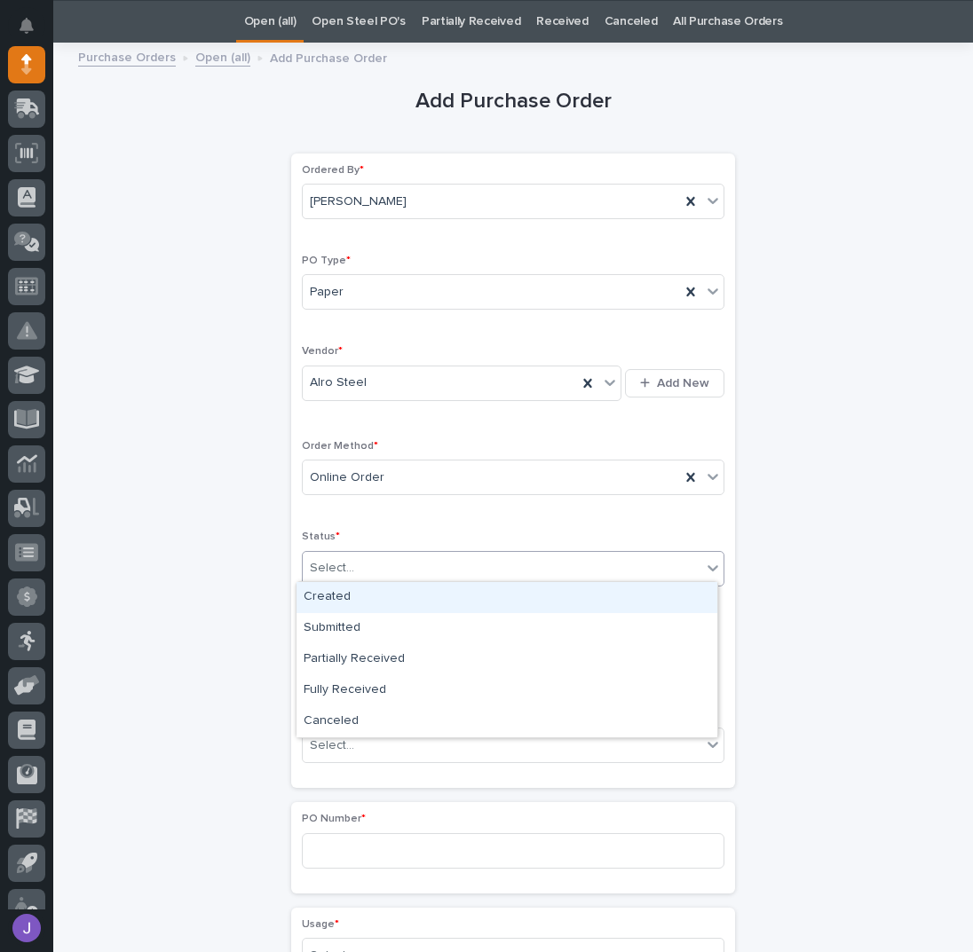
click at [334, 559] on div "Select..." at bounding box center [332, 568] width 44 height 19
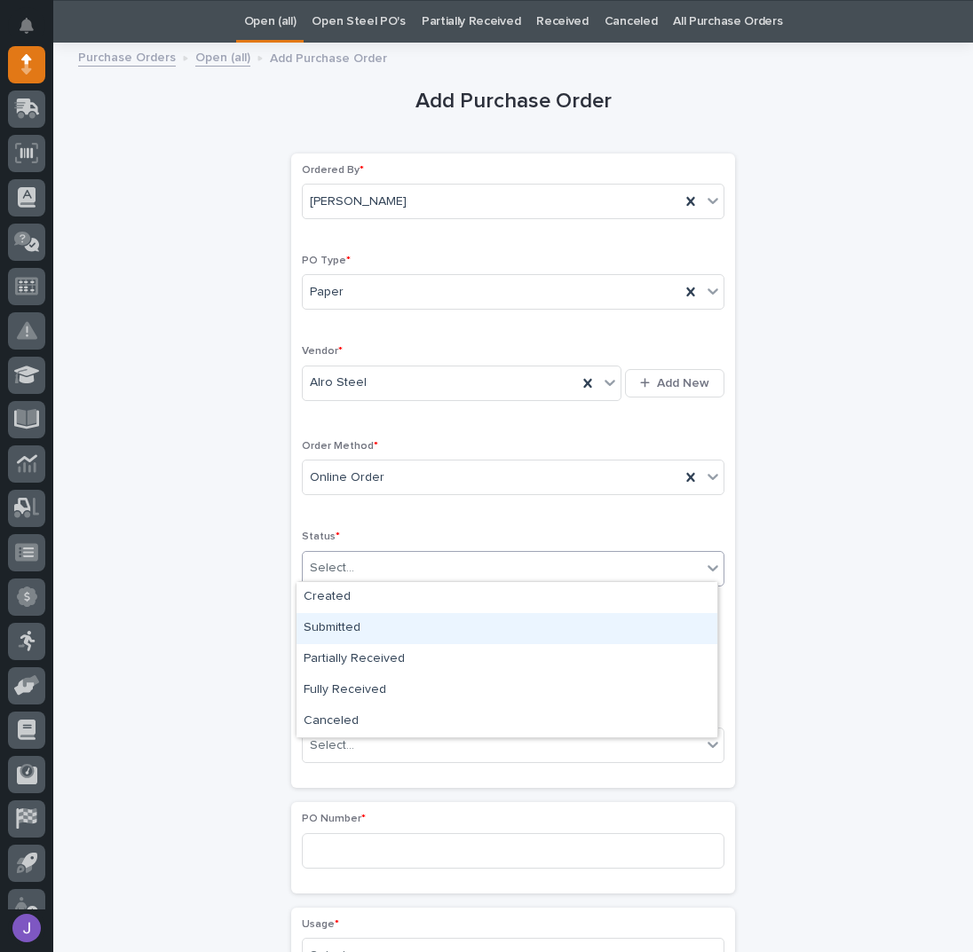
click at [337, 628] on div "Submitted" at bounding box center [506, 628] width 421 height 31
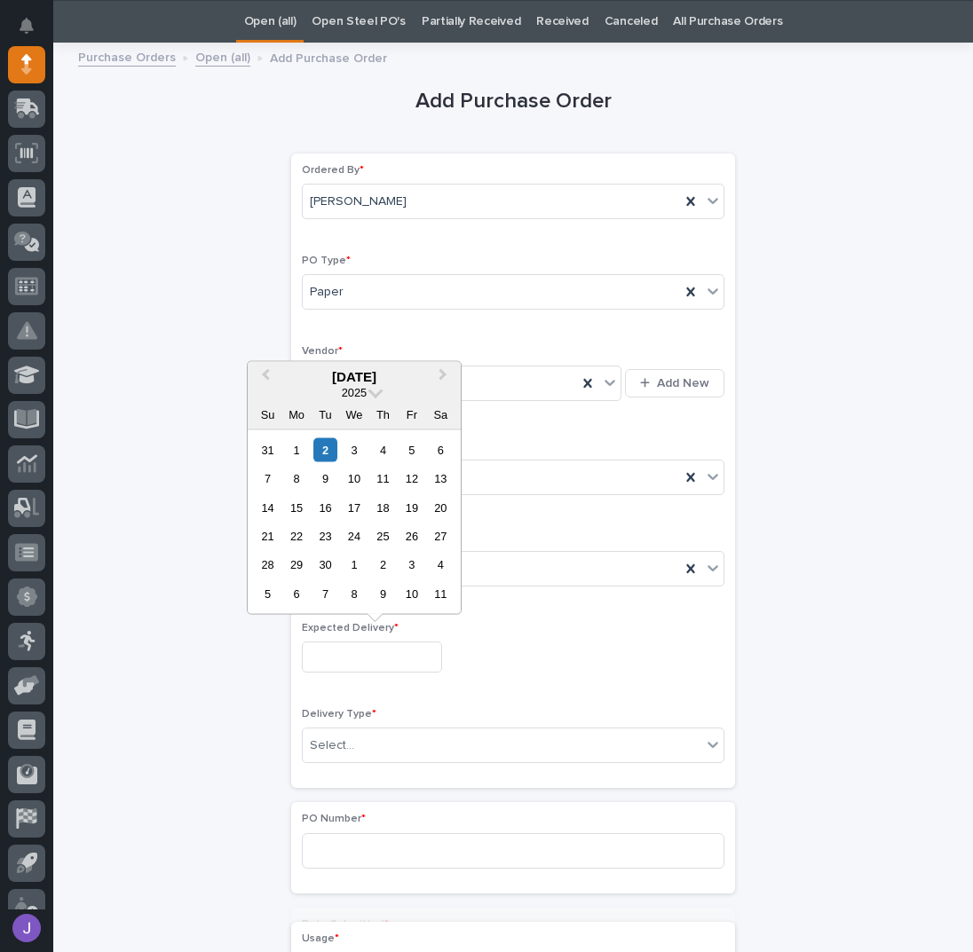
click at [337, 660] on input "text" at bounding box center [372, 657] width 140 height 31
click at [321, 447] on div "2" at bounding box center [325, 450] width 24 height 24
type input "**********"
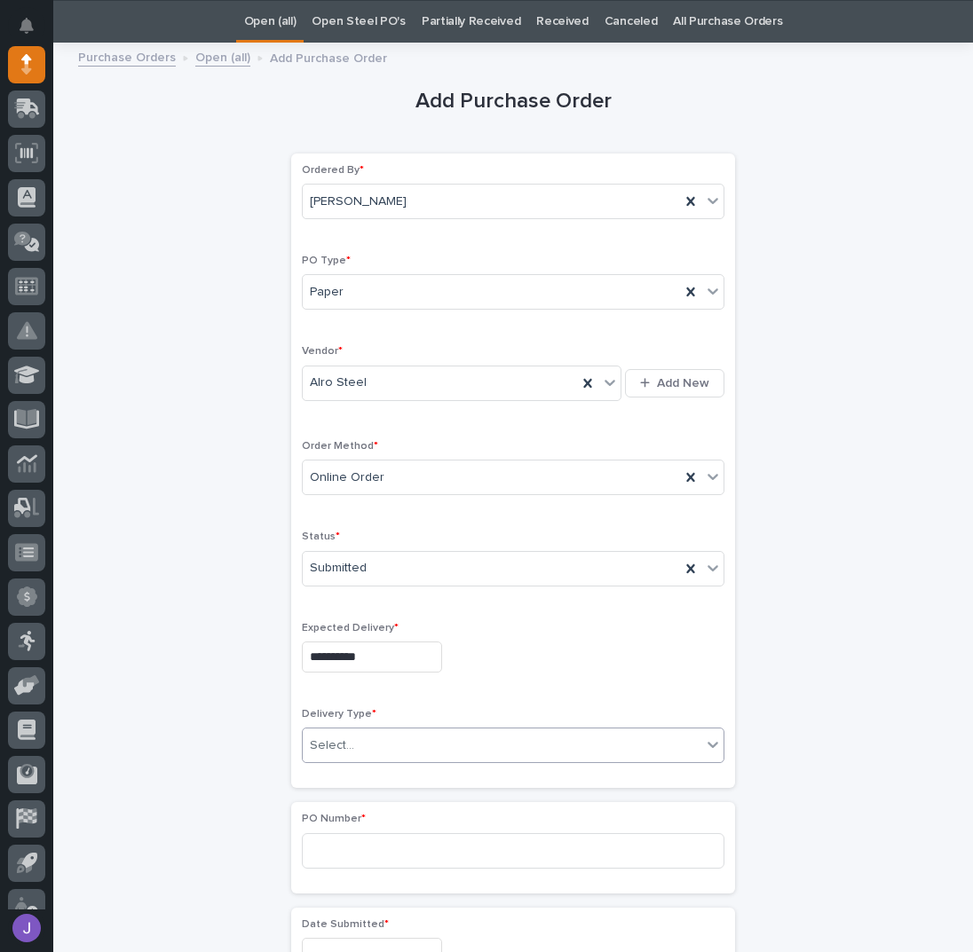
click at [328, 737] on div "Select..." at bounding box center [332, 746] width 44 height 19
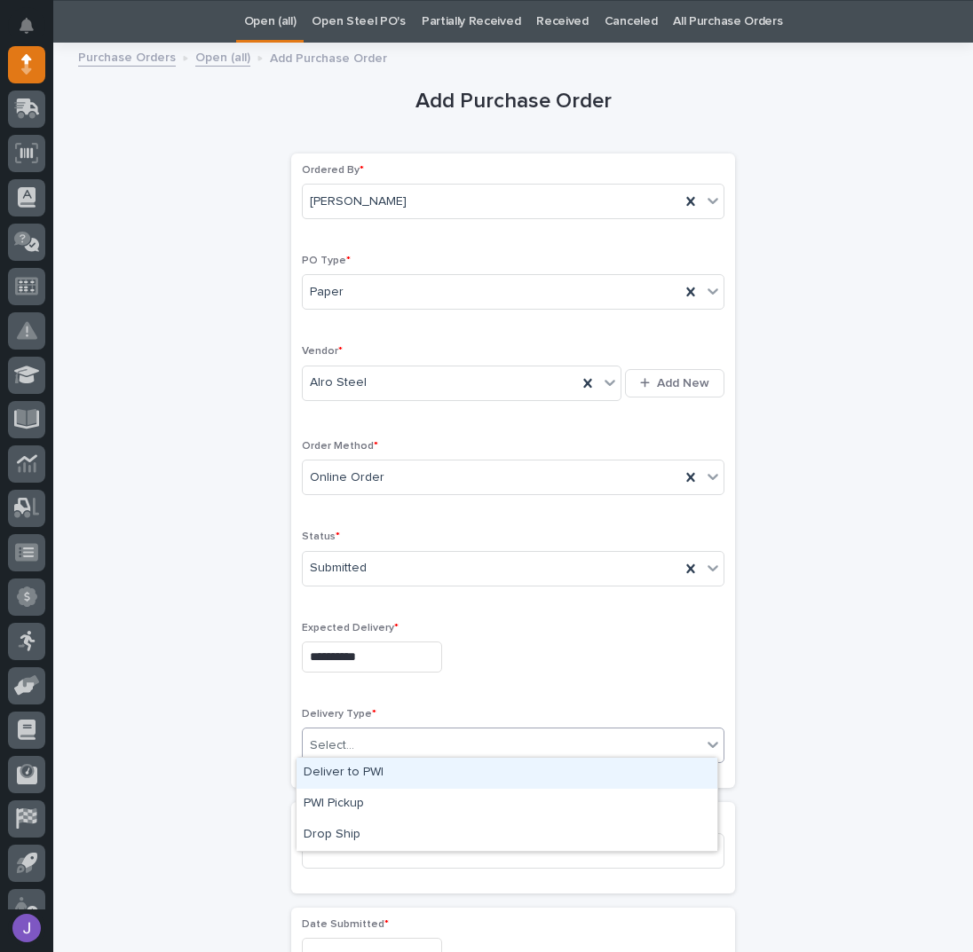
click at [352, 764] on div "Deliver to PWI" at bounding box center [506, 773] width 421 height 31
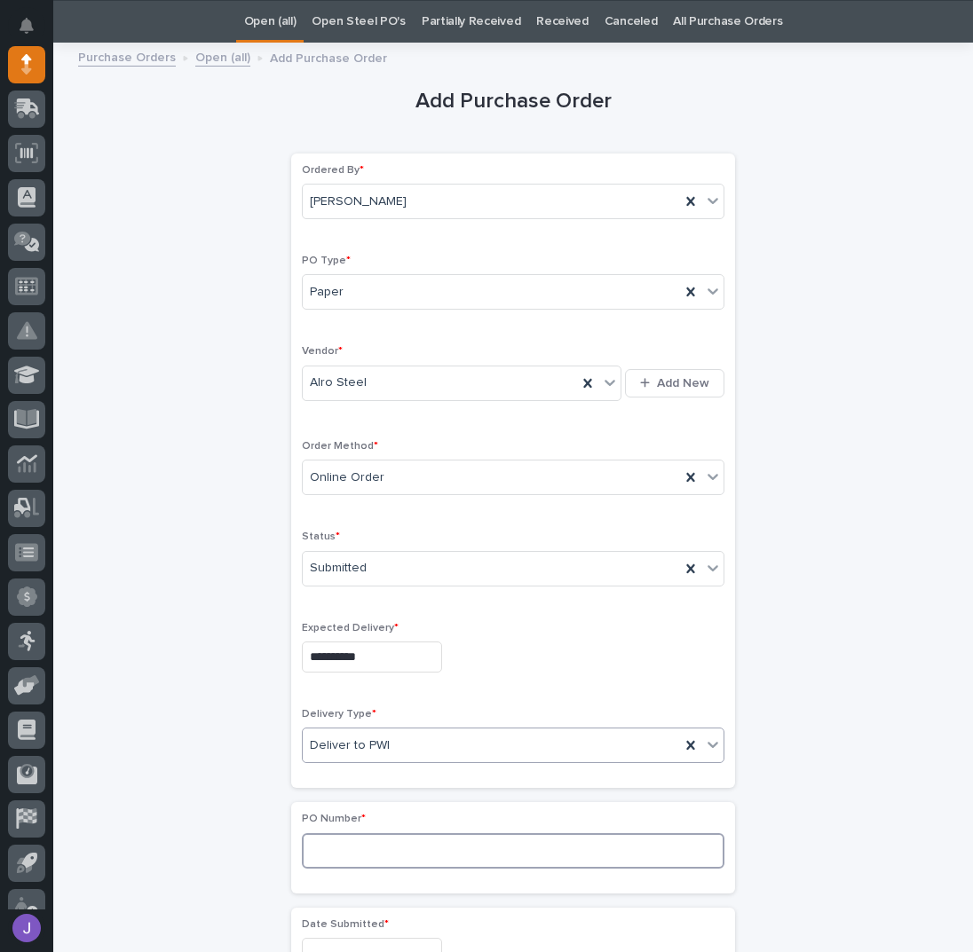
click at [334, 845] on input at bounding box center [513, 850] width 422 height 35
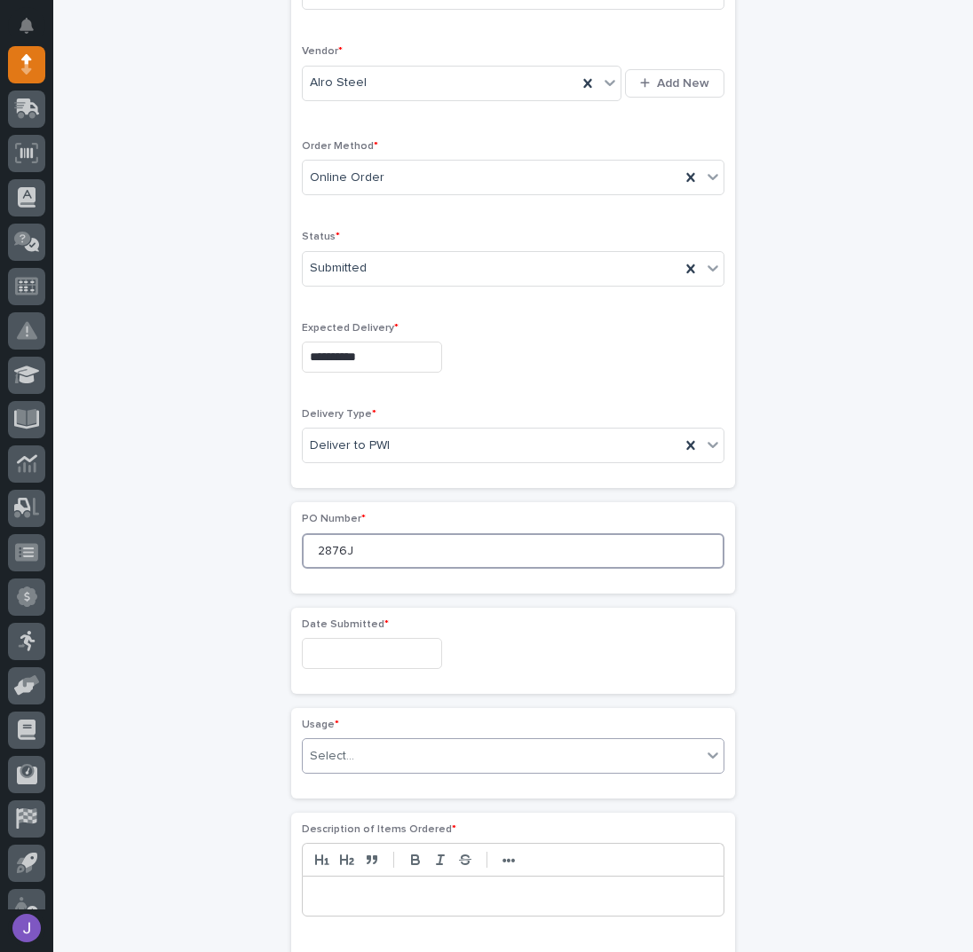
scroll to position [411, 0]
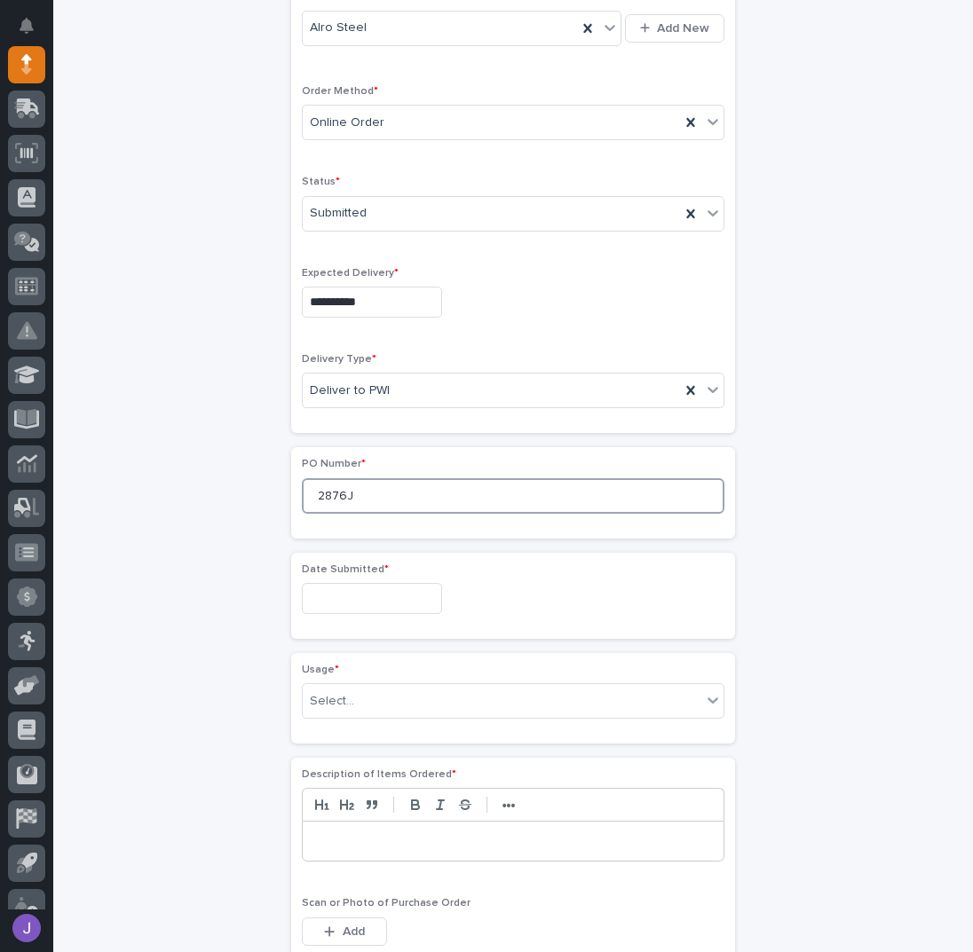
type input "2876J"
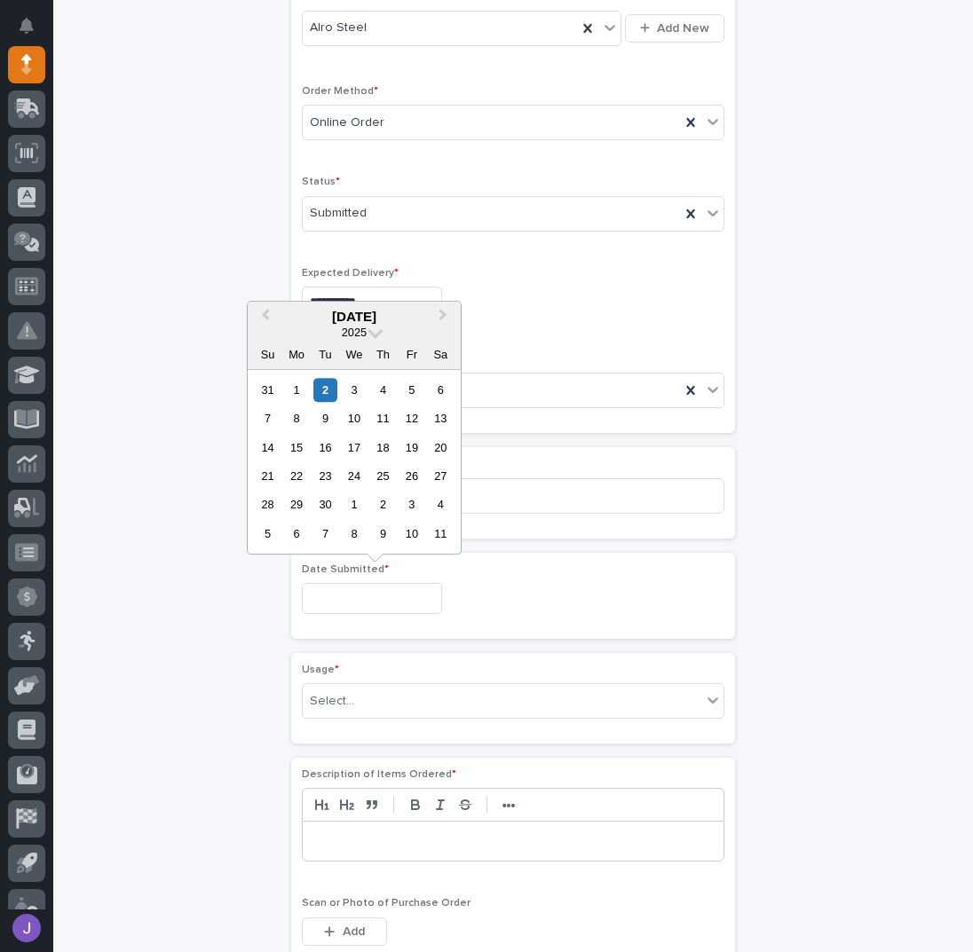
click at [357, 598] on input "text" at bounding box center [372, 598] width 140 height 31
click at [264, 312] on button "Previous Month" at bounding box center [263, 318] width 28 height 28
click at [419, 501] on div "29" at bounding box center [411, 505] width 24 height 24
type input "**********"
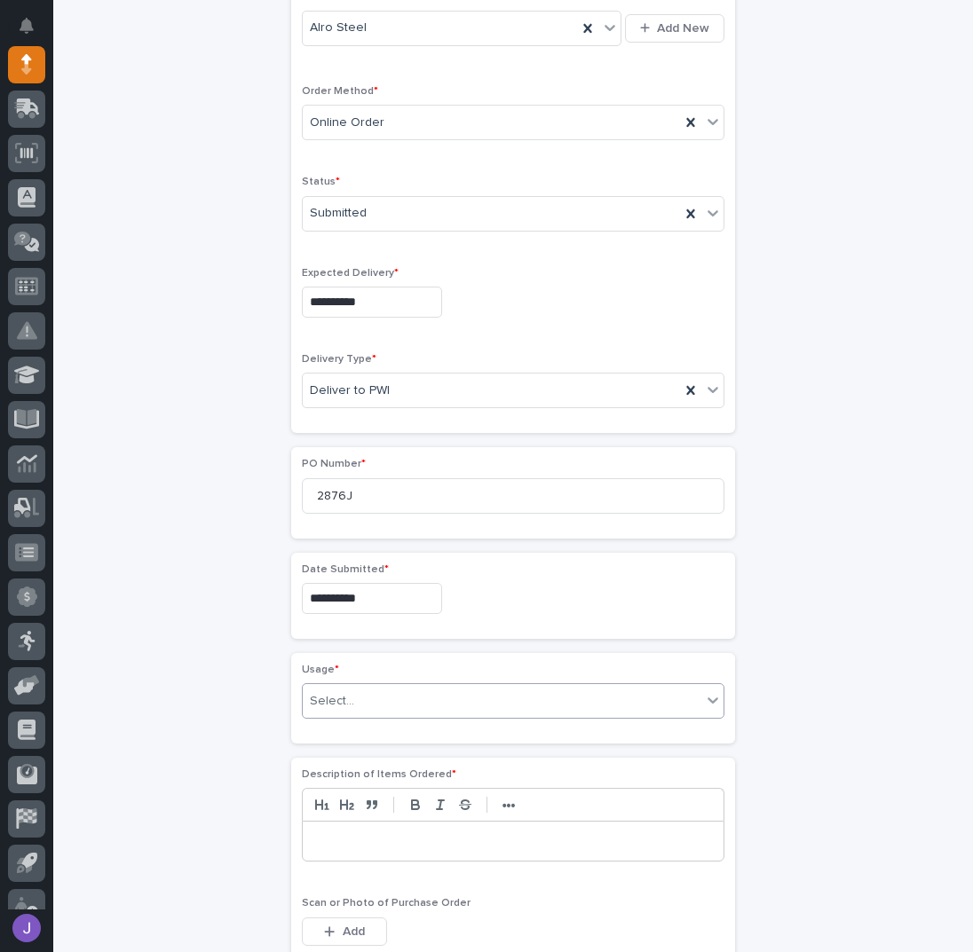
scroll to position [648, 0]
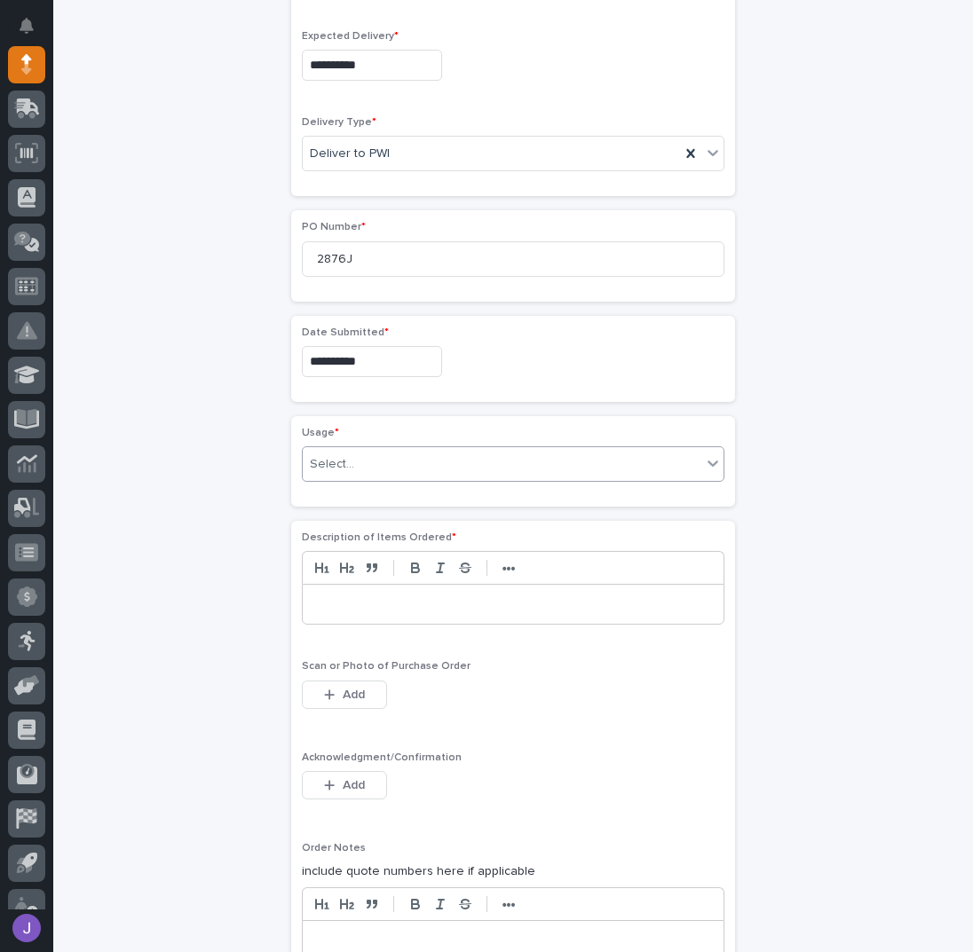
click at [371, 455] on div "Select..." at bounding box center [502, 464] width 398 height 29
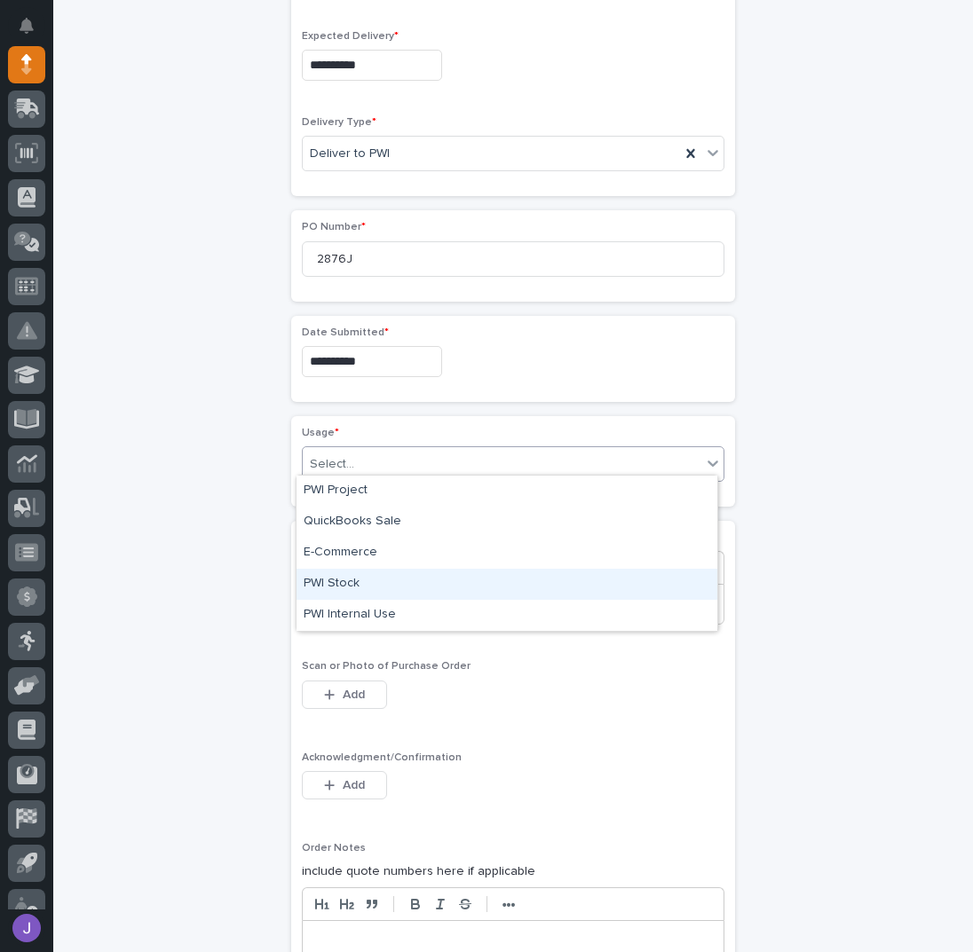
click at [327, 586] on div "PWI Stock" at bounding box center [506, 584] width 421 height 31
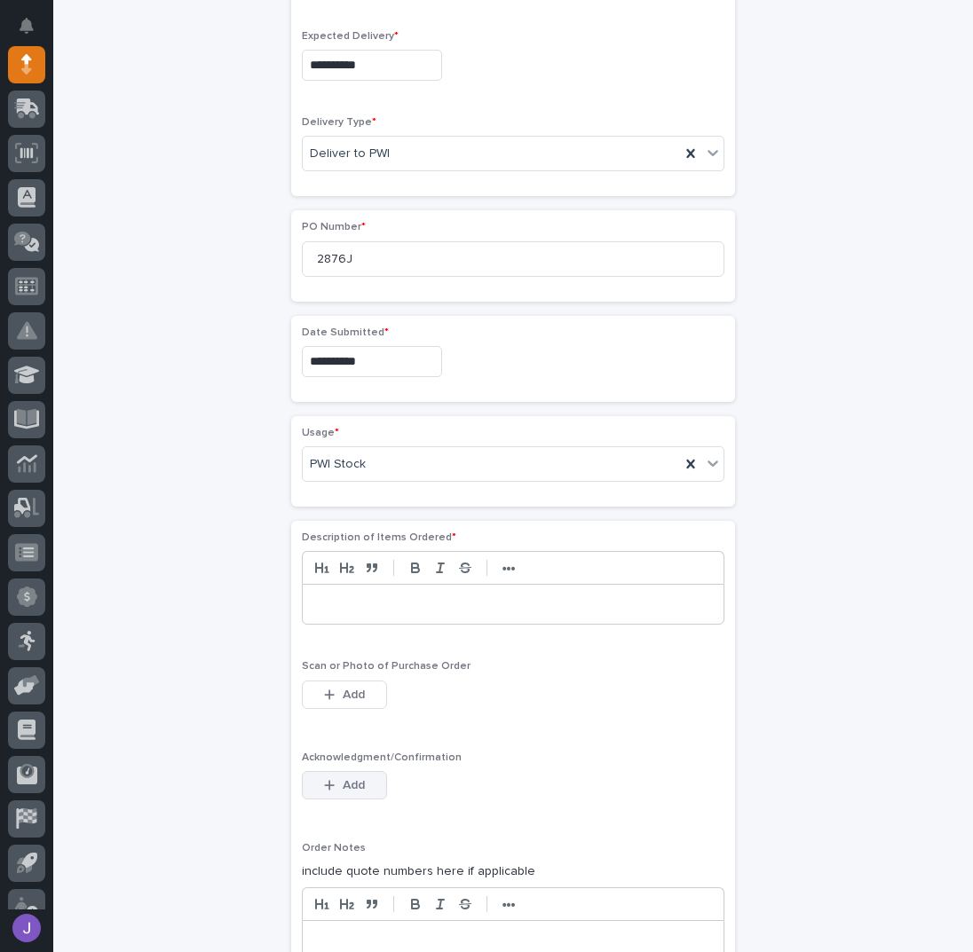
click at [356, 777] on span "Add" at bounding box center [354, 785] width 22 height 16
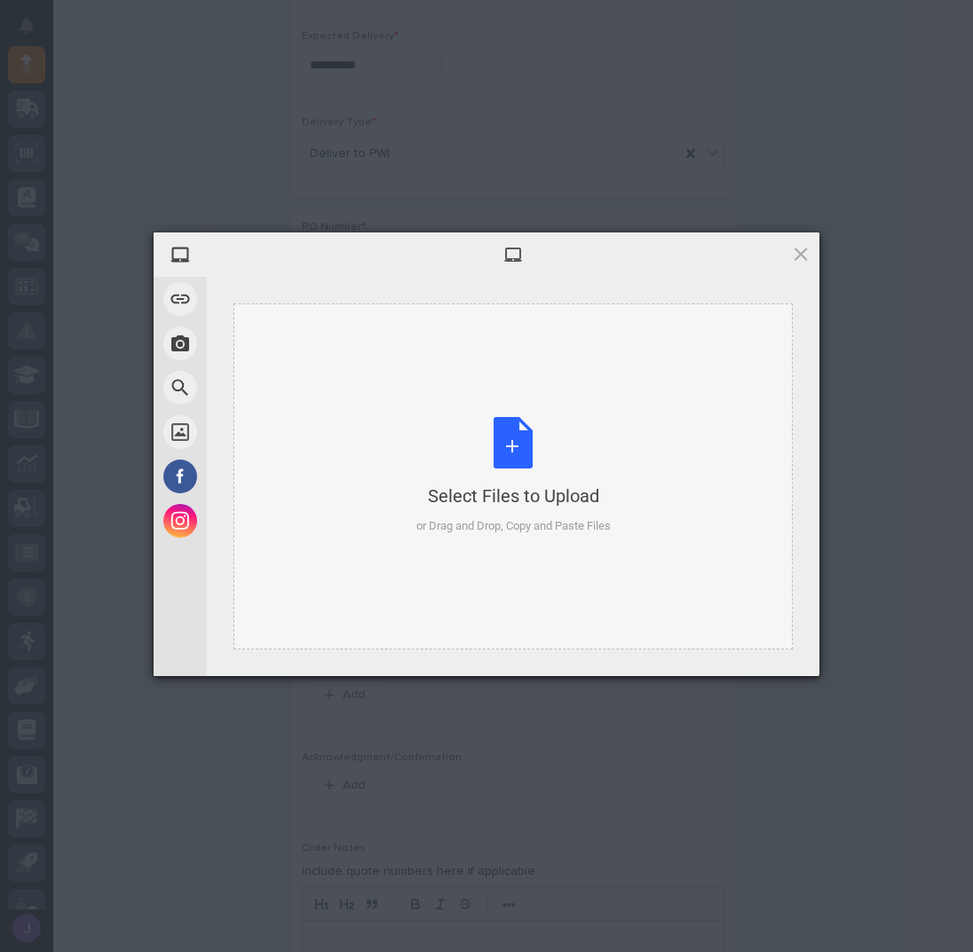
click at [498, 443] on div "Select Files to Upload or Drag and Drop, Copy and Paste Files" at bounding box center [513, 476] width 194 height 118
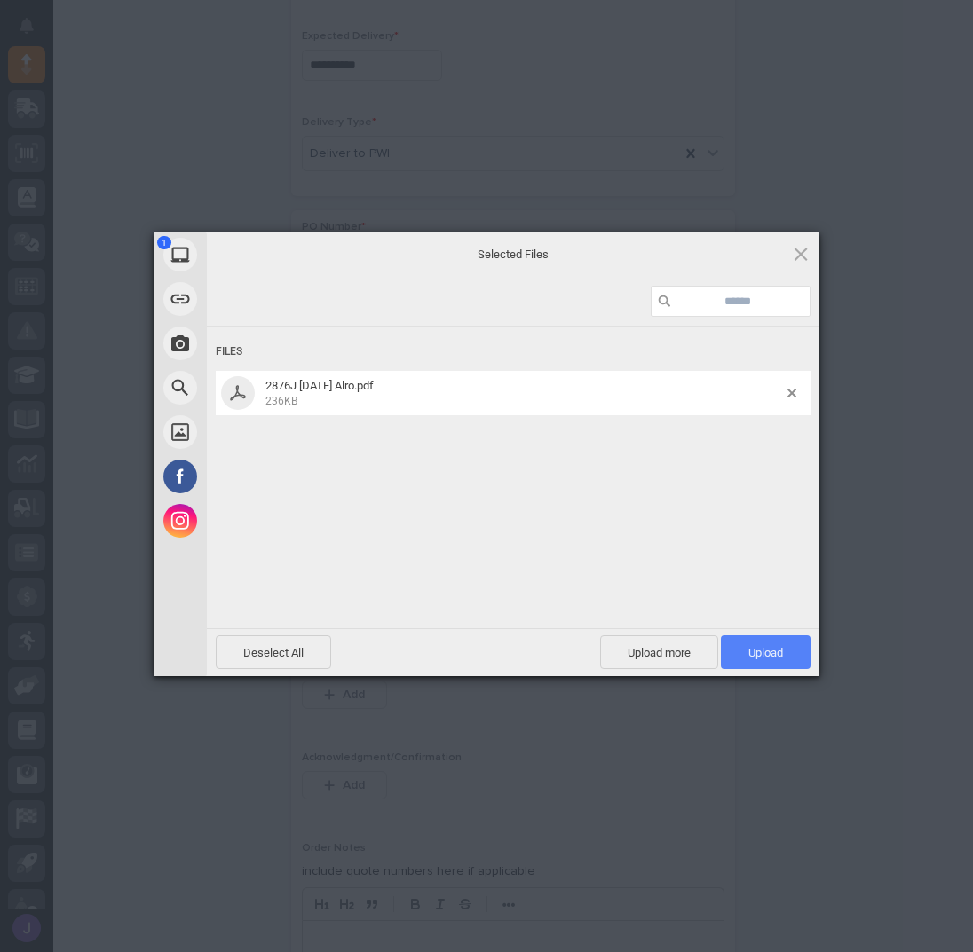
click at [780, 656] on span "Upload 1" at bounding box center [765, 652] width 35 height 13
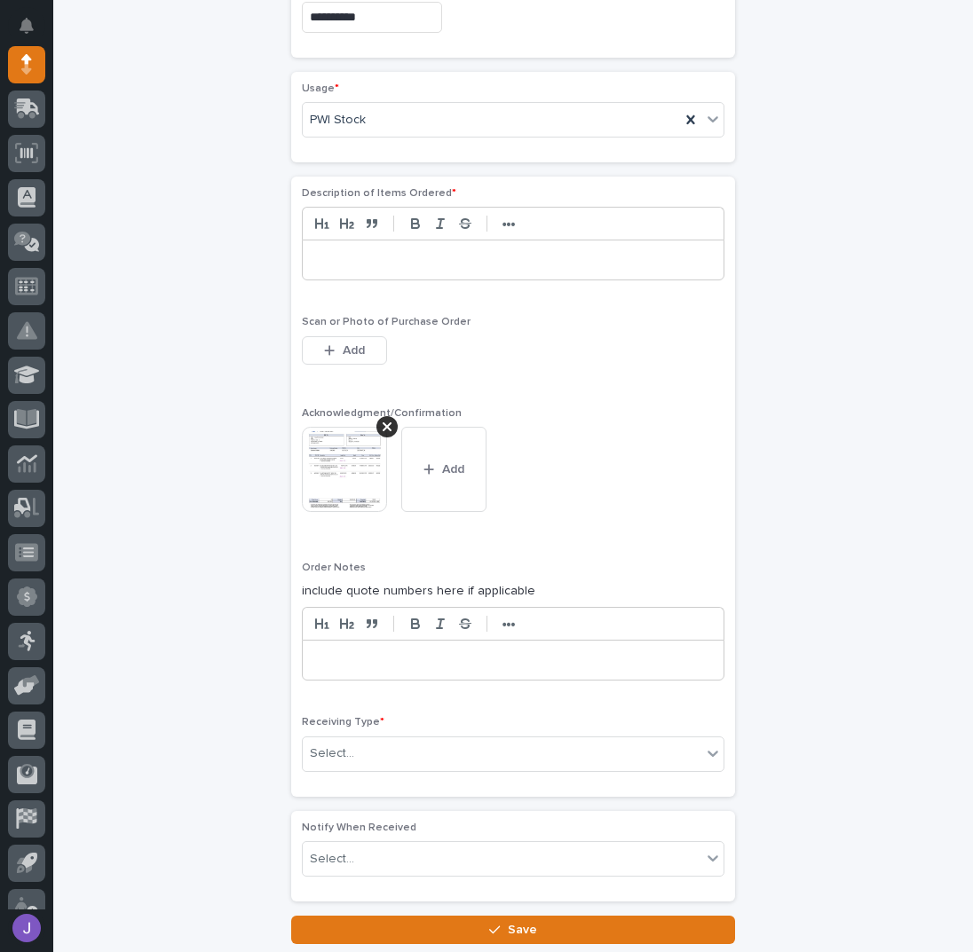
scroll to position [1035, 0]
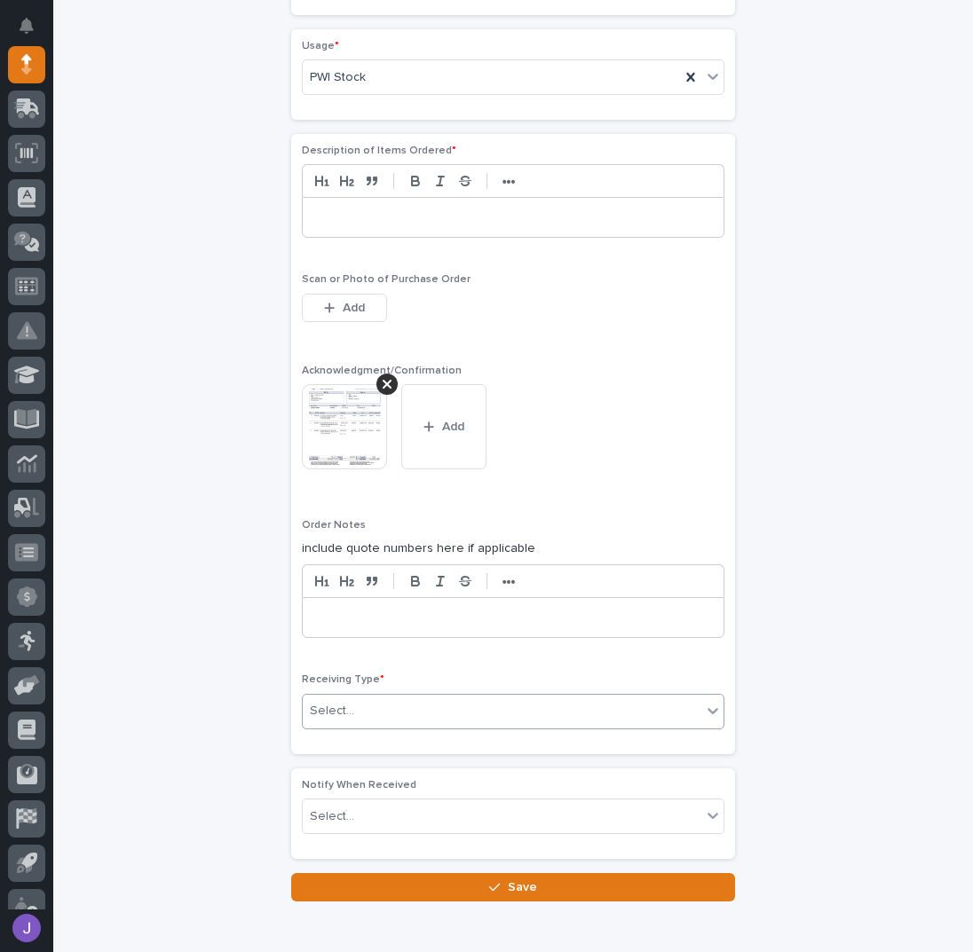
click at [394, 697] on div "Select..." at bounding box center [502, 711] width 398 height 29
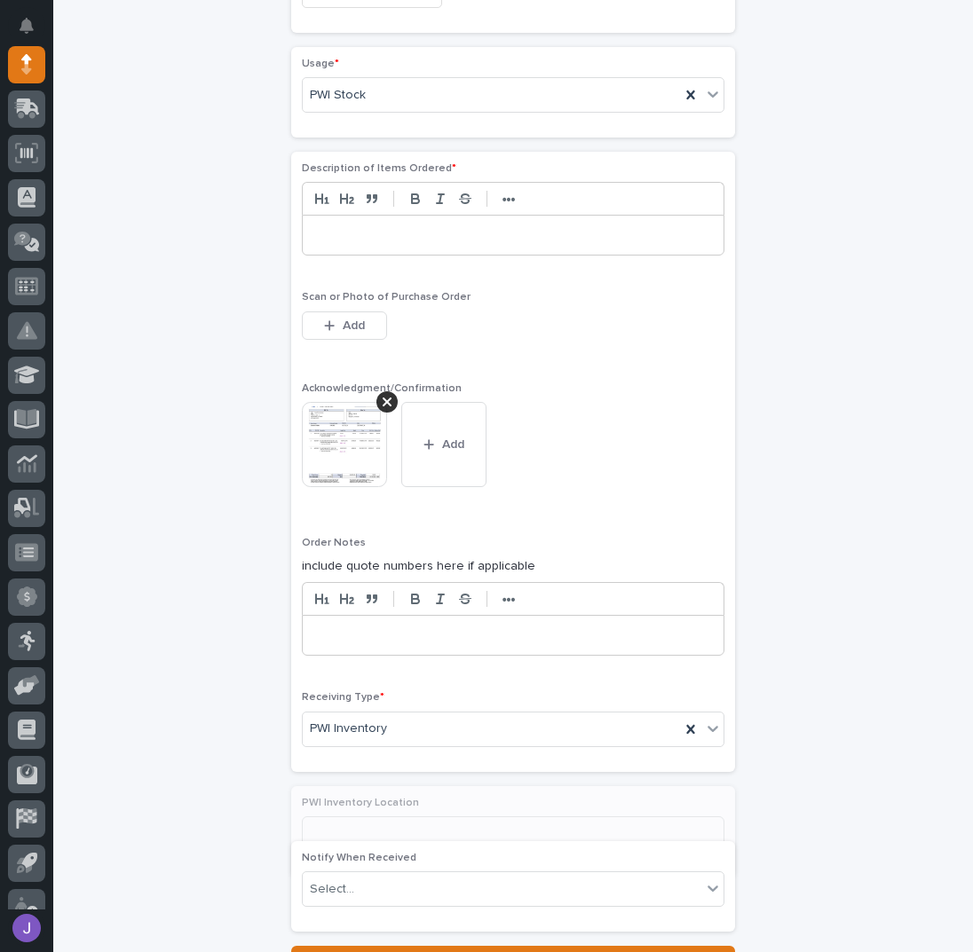
click at [183, 729] on div "**********" at bounding box center [513, 33] width 870 height 1883
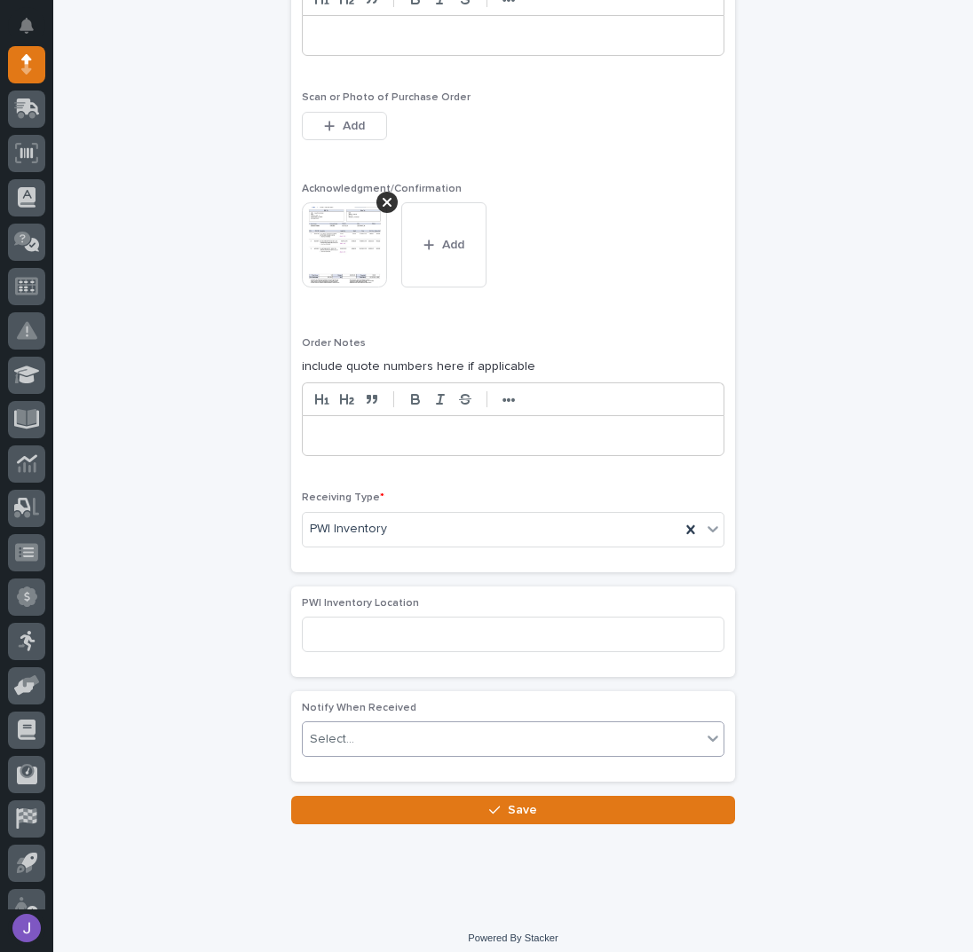
click at [407, 808] on button "Save" at bounding box center [513, 810] width 444 height 28
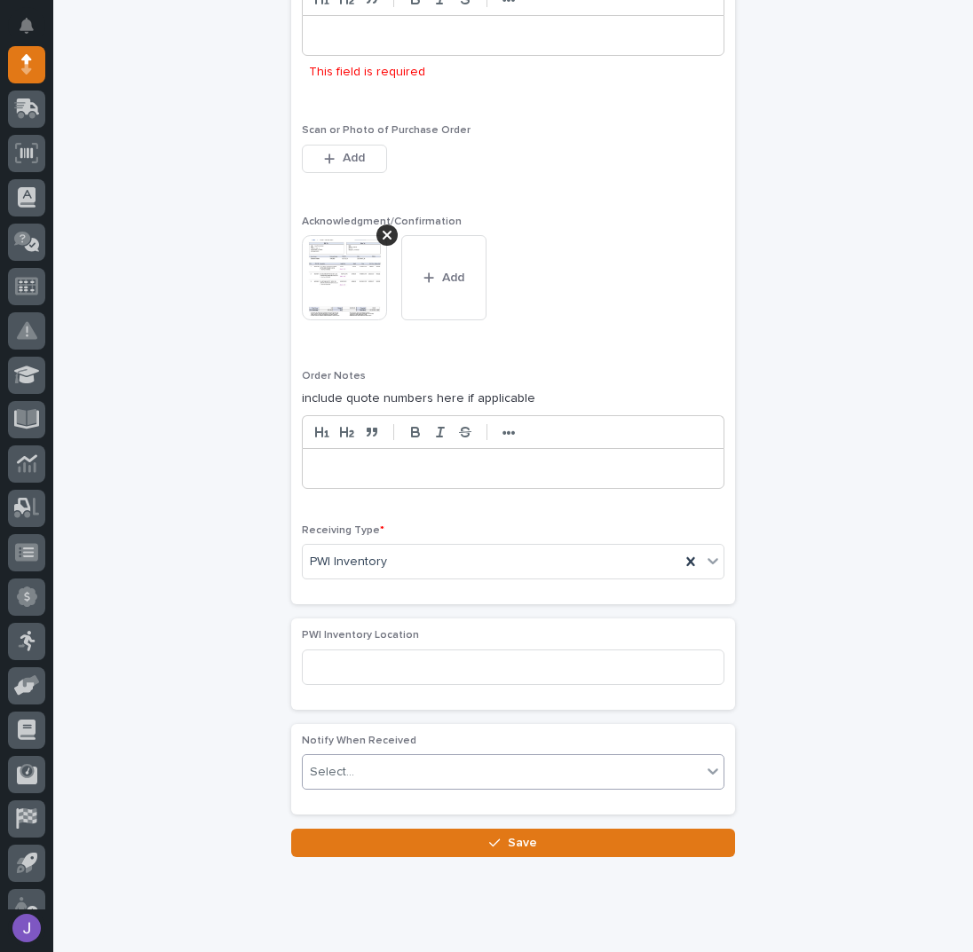
scroll to position [1172, 0]
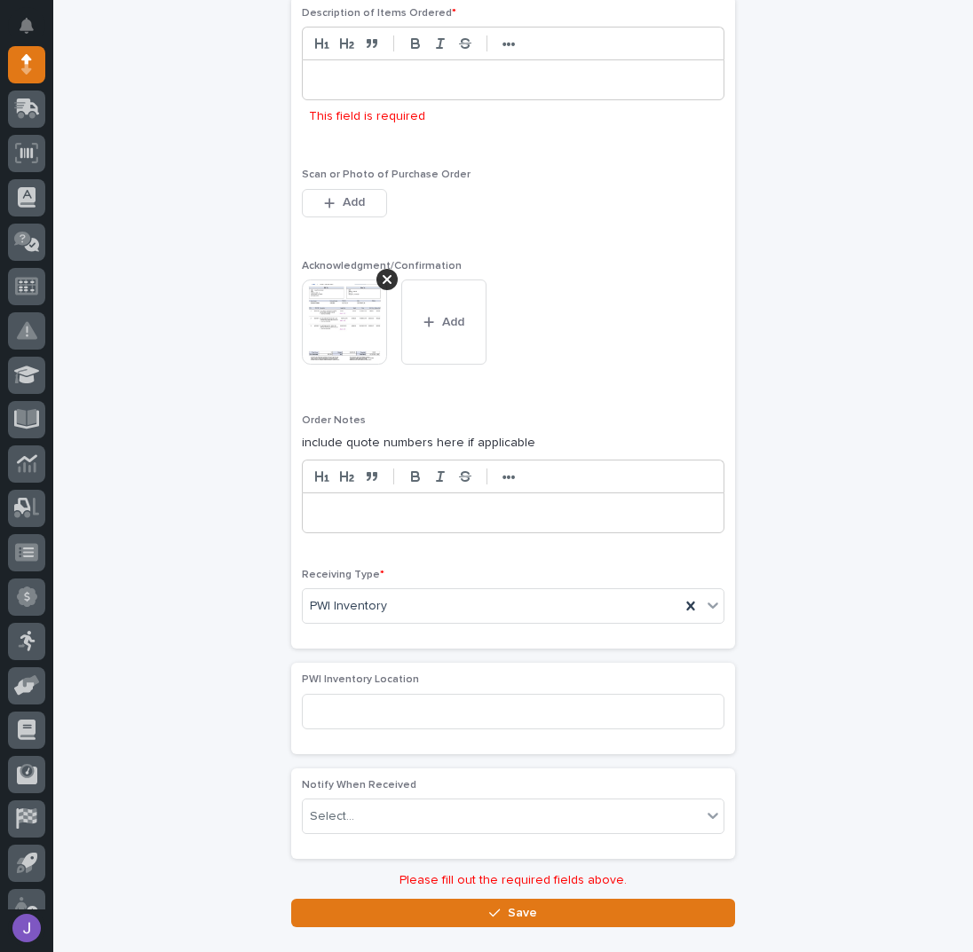
click at [375, 97] on div "••• This field is required" at bounding box center [513, 80] width 422 height 106
click at [370, 84] on div at bounding box center [513, 79] width 421 height 39
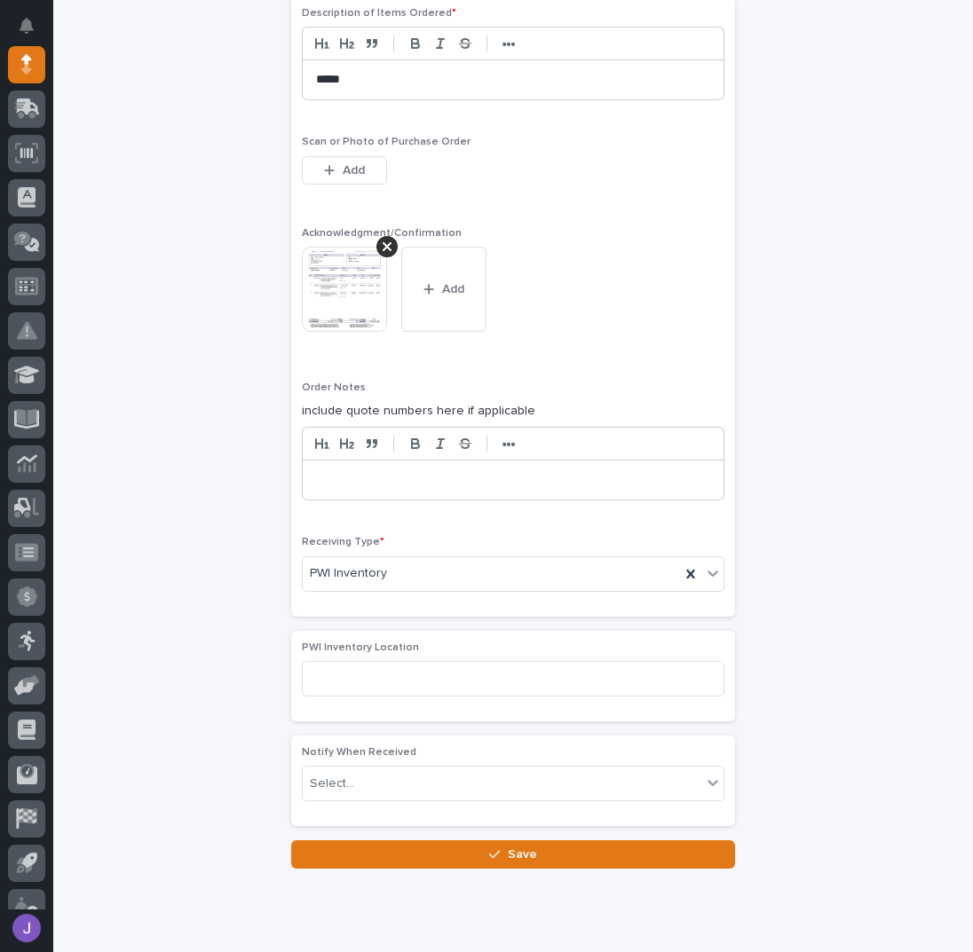
click at [421, 857] on button "Save" at bounding box center [513, 854] width 444 height 28
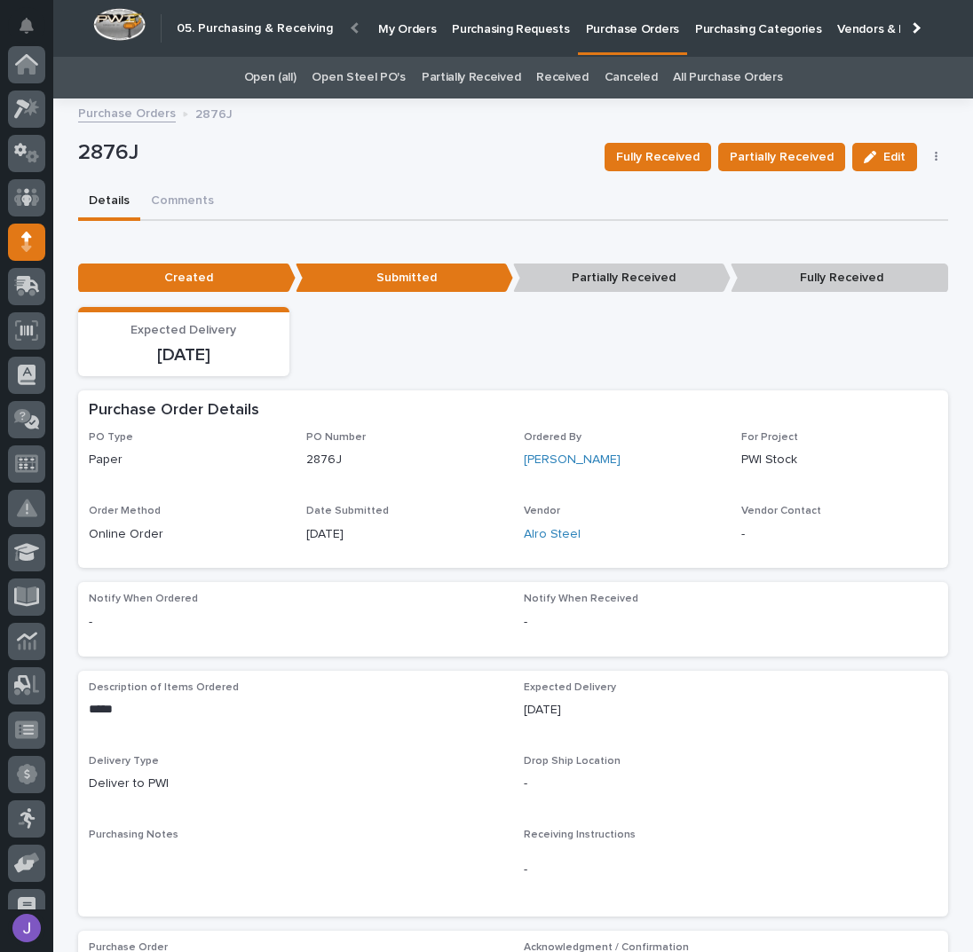
scroll to position [177, 0]
click at [374, 199] on div "Details Comments" at bounding box center [513, 202] width 870 height 37
click at [484, 29] on p "Purchasing Requests" at bounding box center [510, 18] width 117 height 37
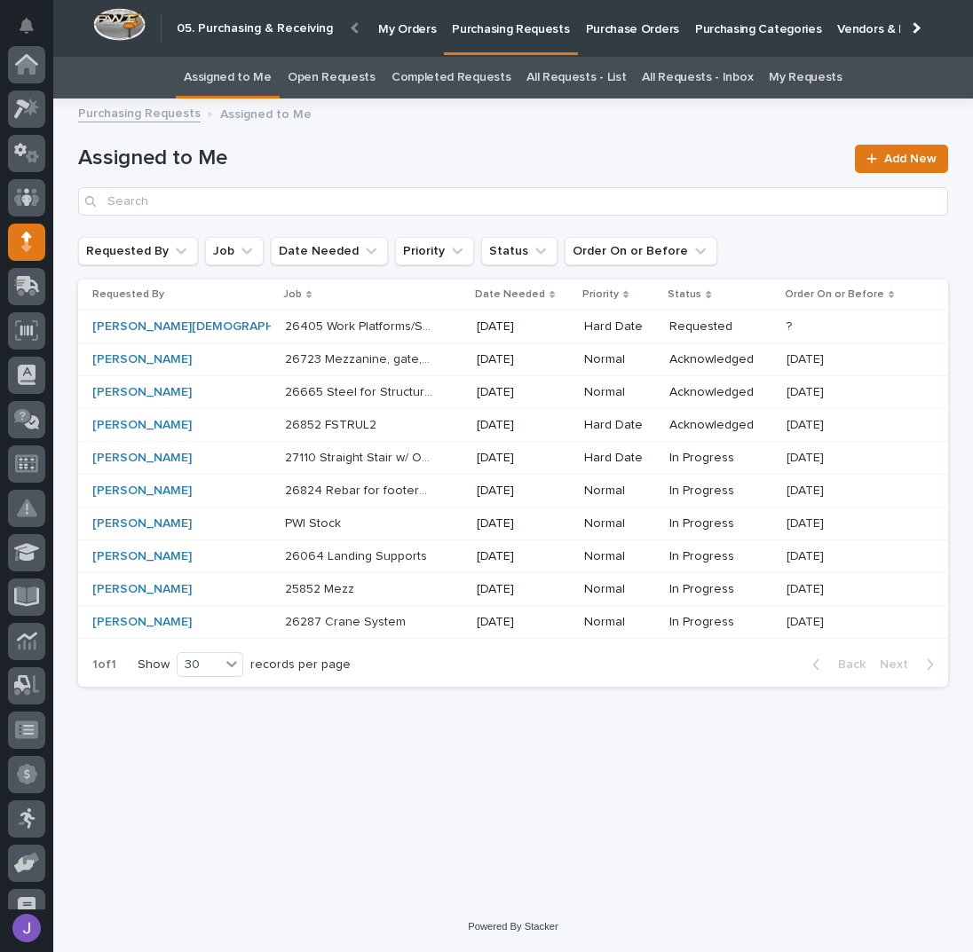
scroll to position [177, 0]
click at [430, 331] on div "26405 Work Platforms/Stairs 26405 Work Platforms/Stairs" at bounding box center [373, 326] width 177 height 29
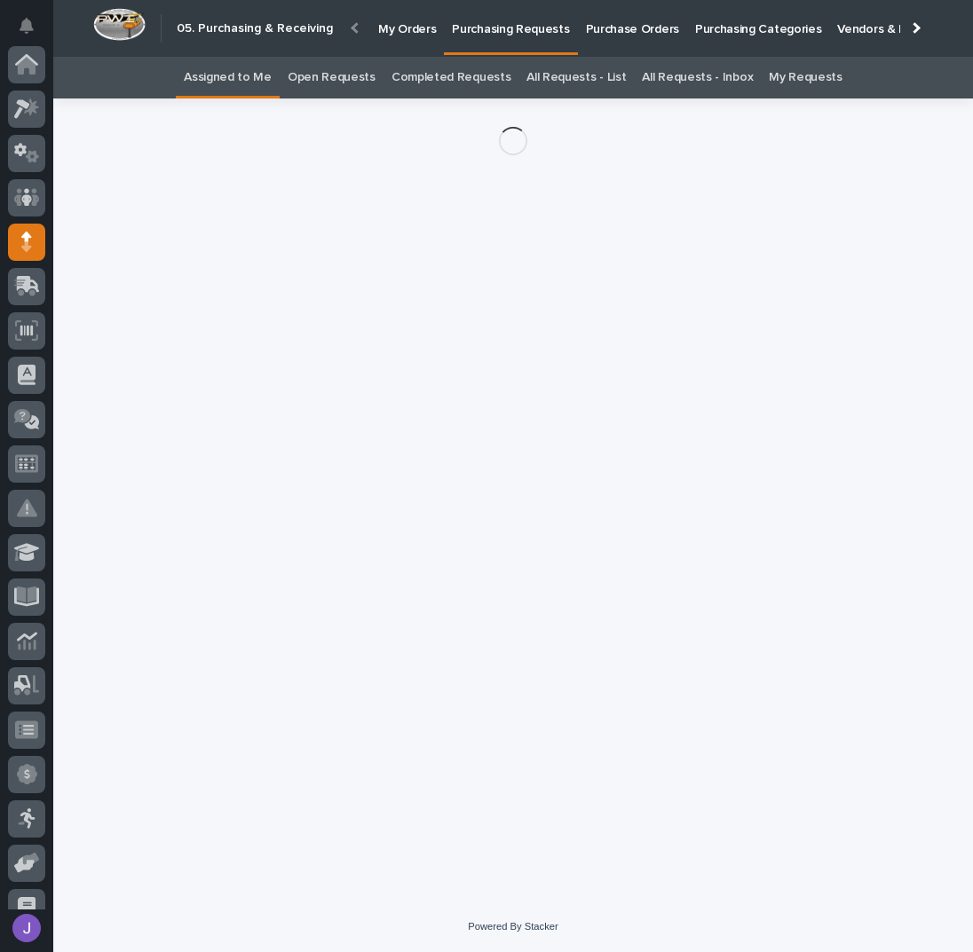
scroll to position [177, 0]
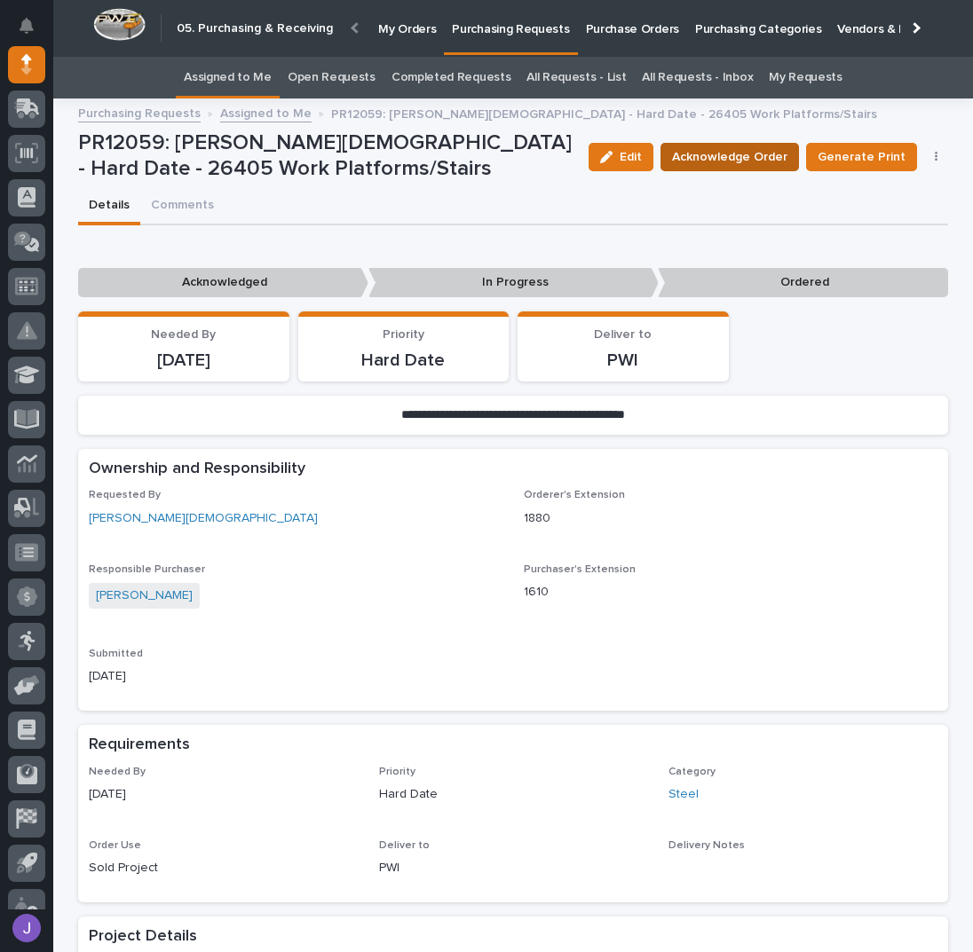
click at [771, 162] on span "Acknowledge Order" at bounding box center [729, 156] width 115 height 21
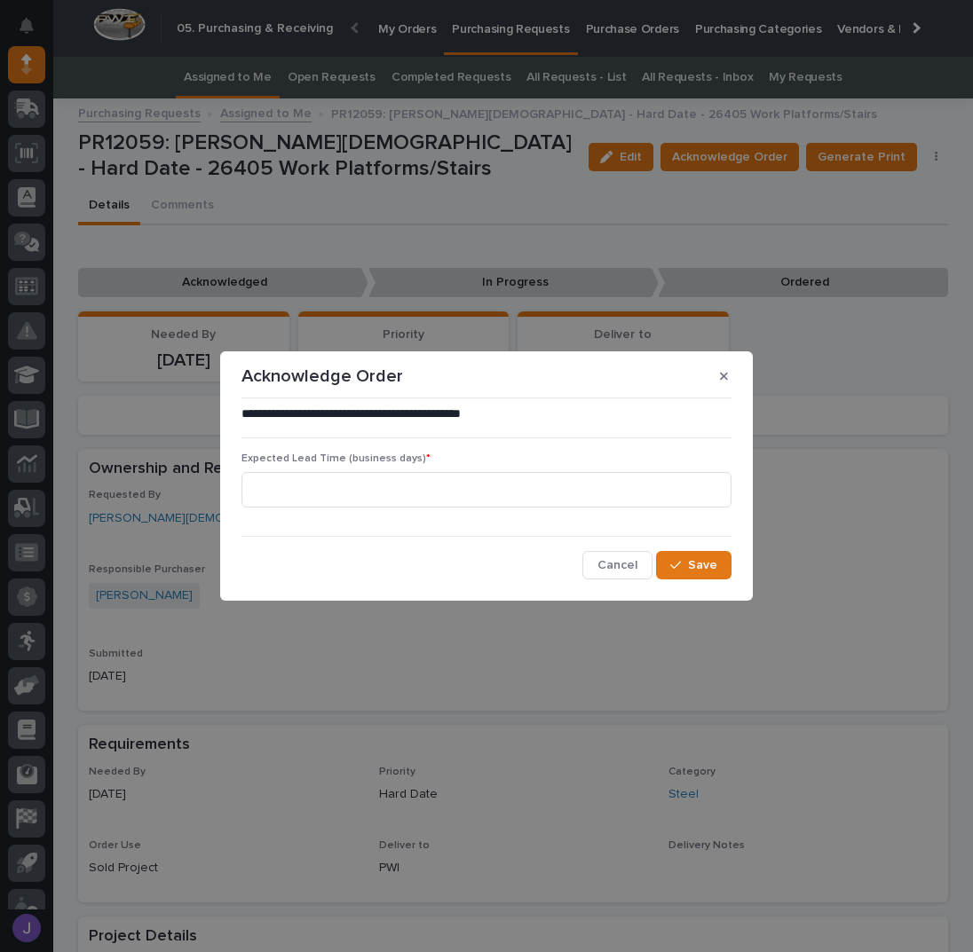
click at [442, 517] on div "Expected Lead Time (business days) *" at bounding box center [486, 487] width 490 height 69
click at [414, 501] on input at bounding box center [486, 489] width 490 height 35
type input "0"
click at [676, 565] on icon "button" at bounding box center [675, 565] width 11 height 12
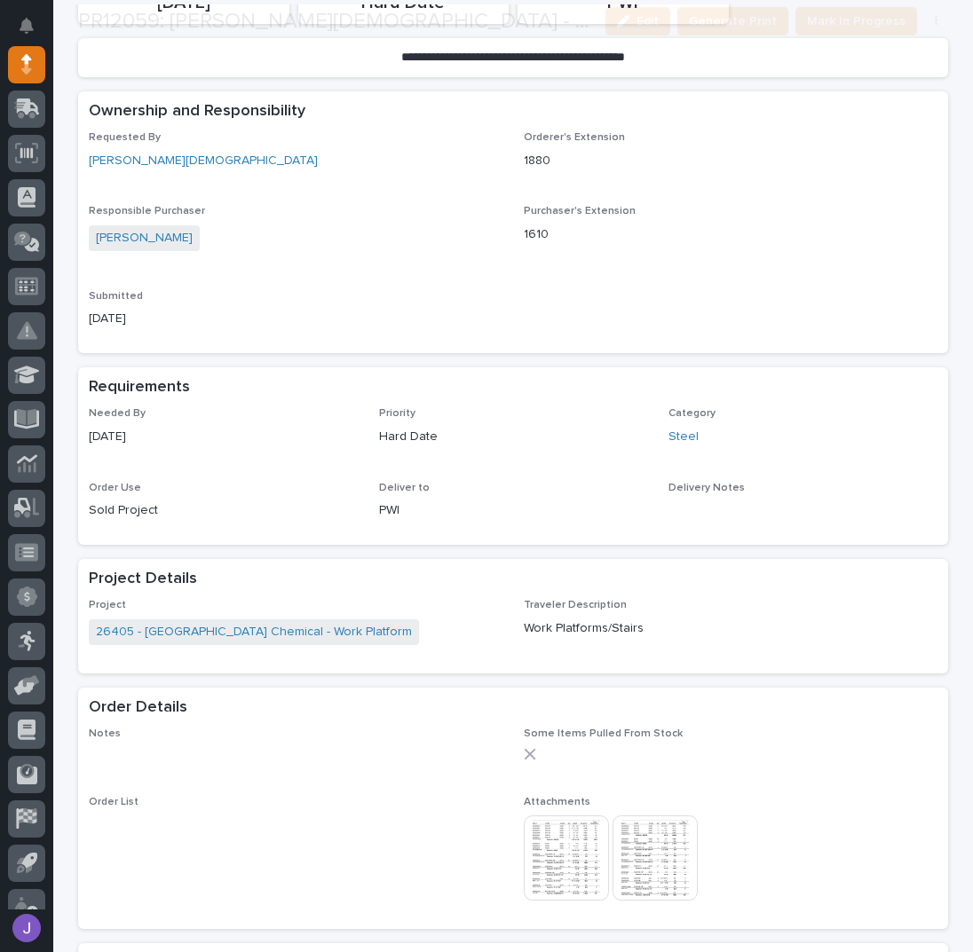
scroll to position [473, 0]
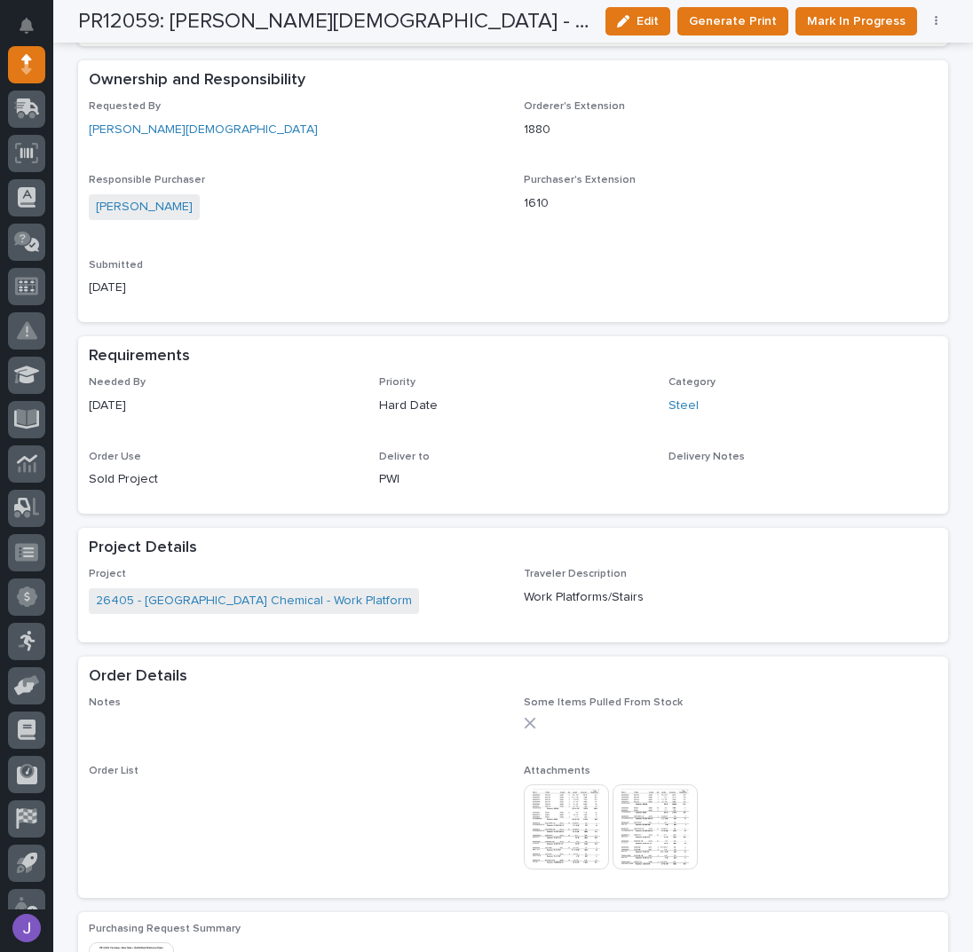
click at [548, 817] on img at bounding box center [566, 827] width 85 height 85
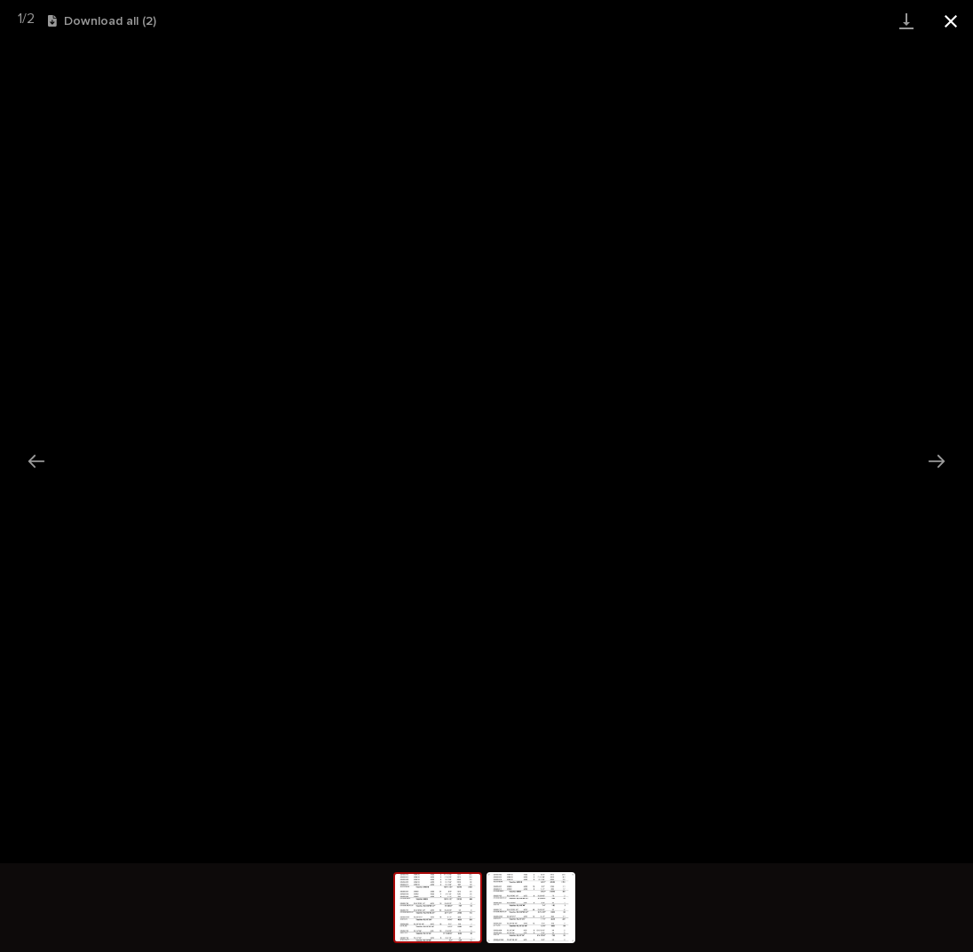
click at [948, 21] on button "Close gallery" at bounding box center [950, 21] width 44 height 42
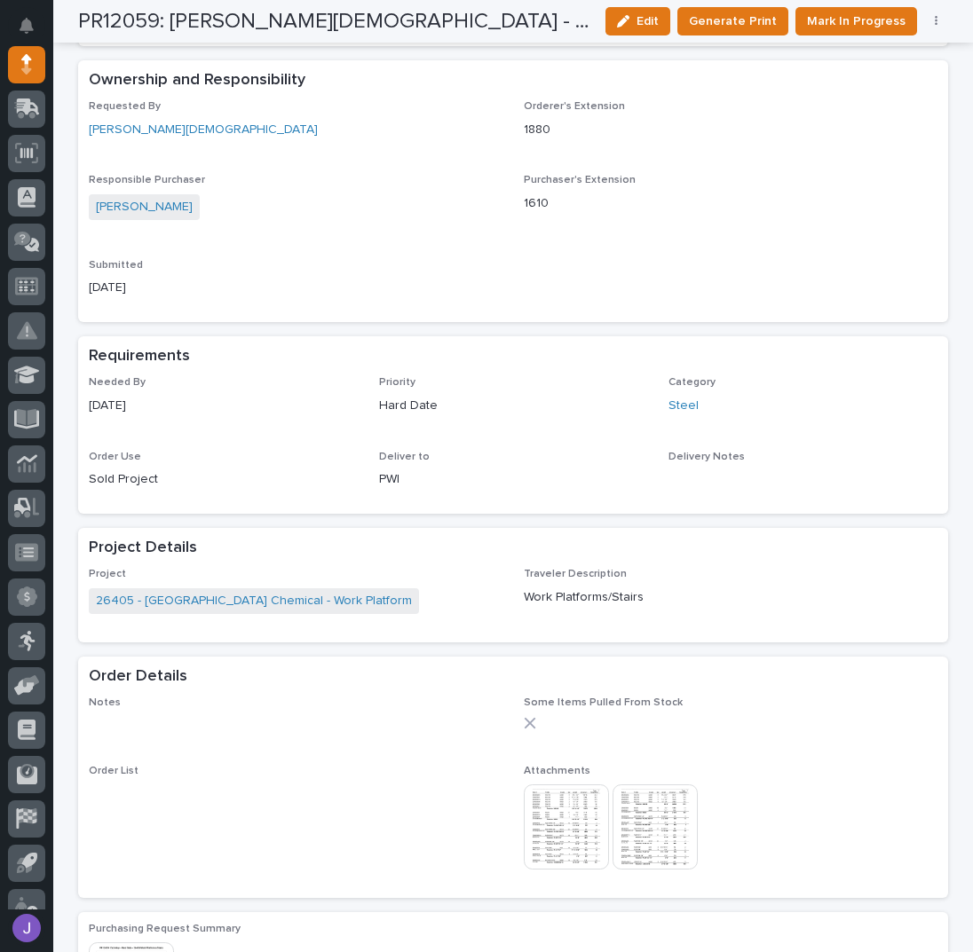
click at [644, 843] on img at bounding box center [654, 827] width 85 height 85
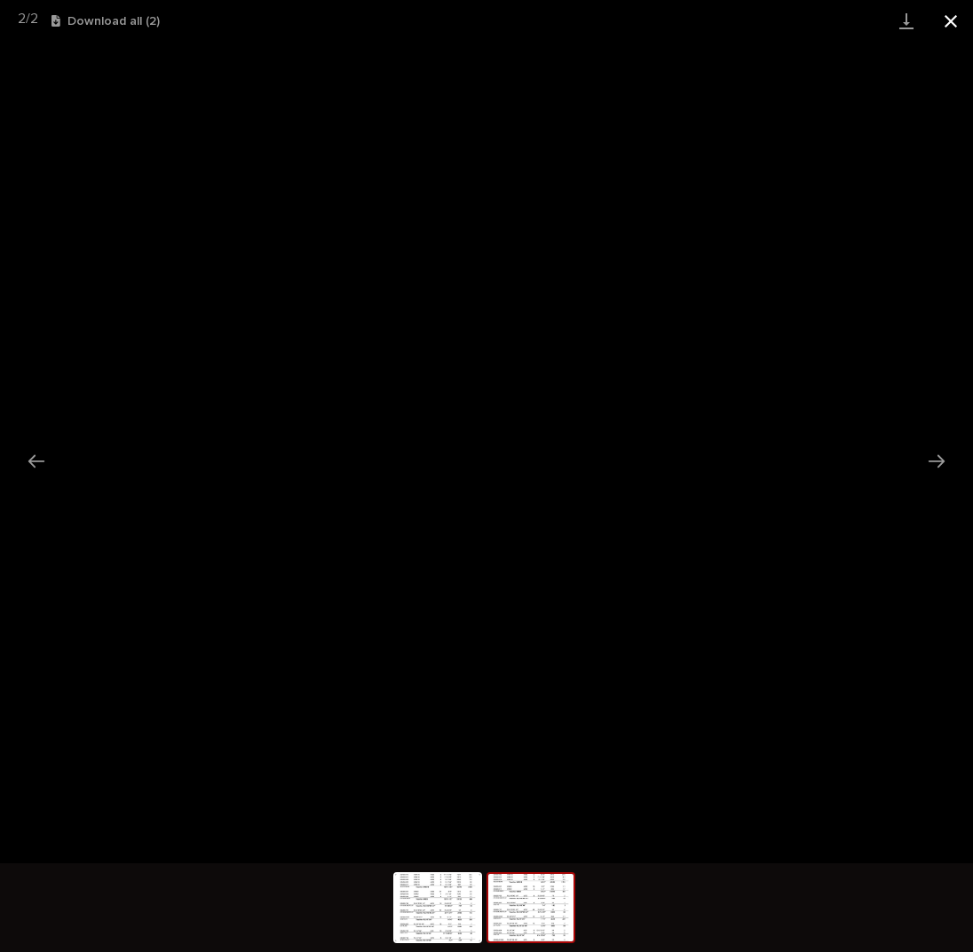
click at [953, 20] on button "Close gallery" at bounding box center [950, 21] width 44 height 42
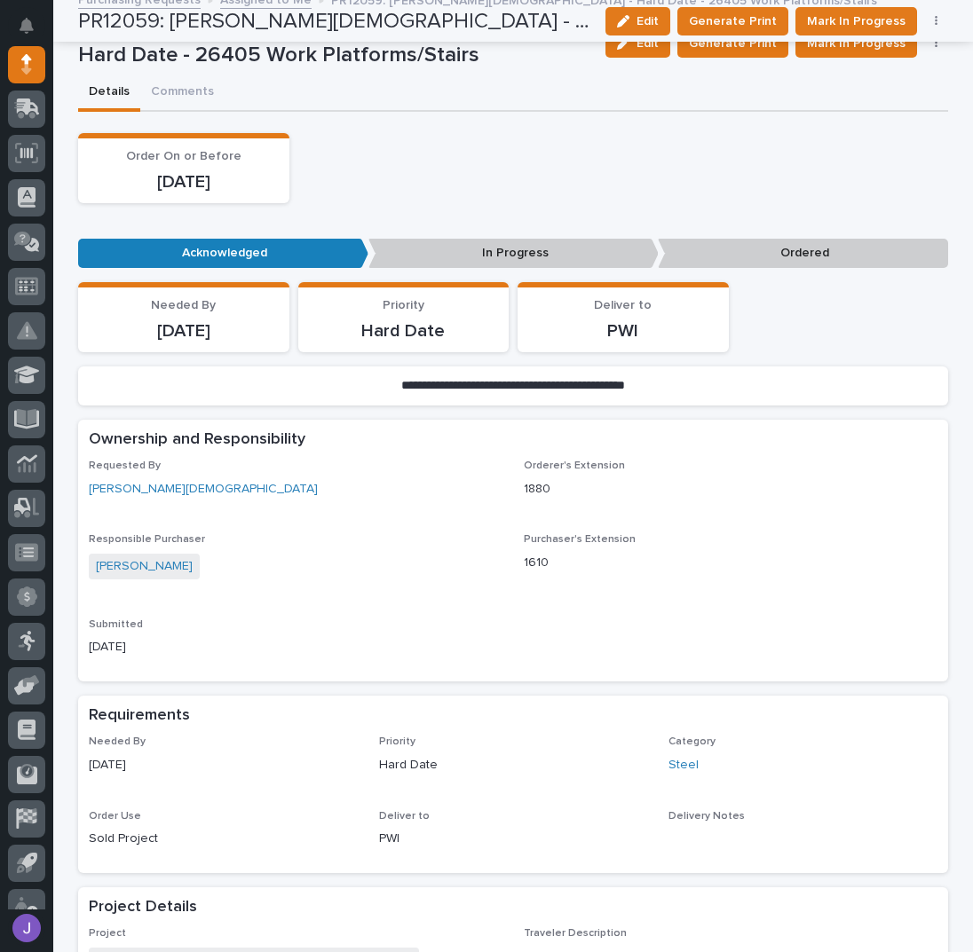
scroll to position [0, 0]
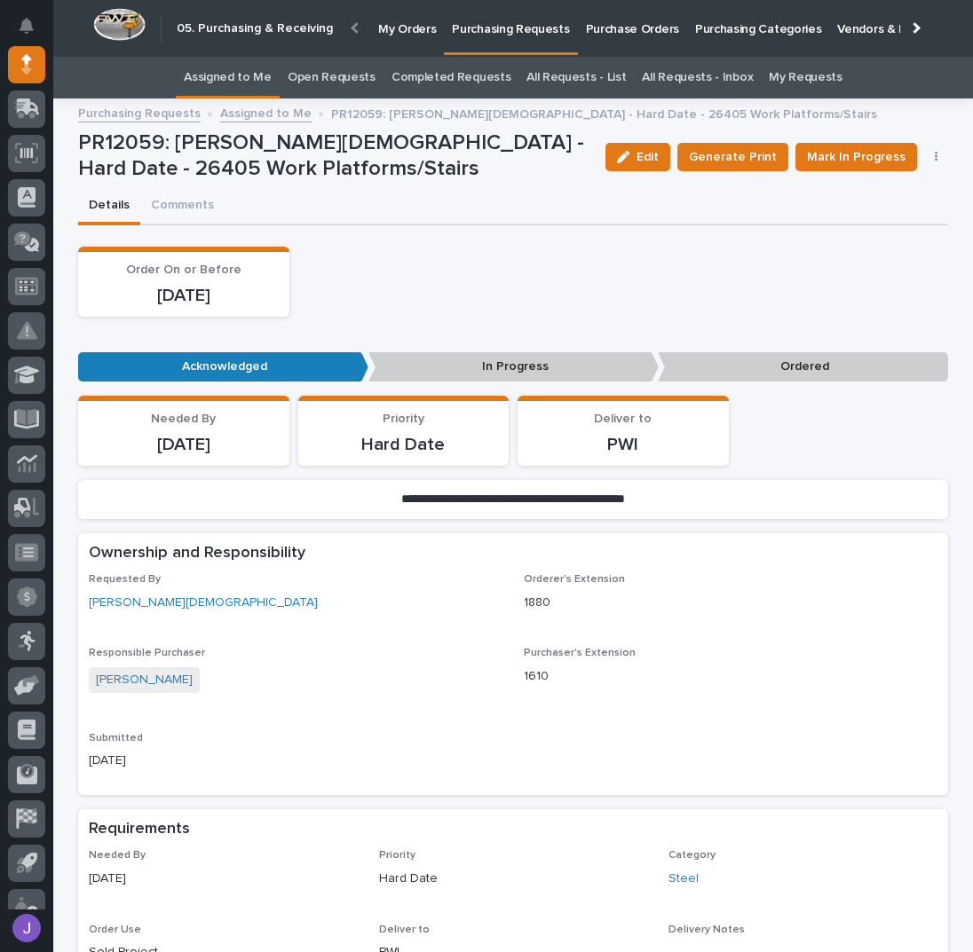
click at [444, 260] on div "Order On or Before [DATE]" at bounding box center [513, 282] width 870 height 70
click at [424, 274] on div "Order On or Before [DATE]" at bounding box center [513, 282] width 870 height 70
